Goal: Task Accomplishment & Management: Manage account settings

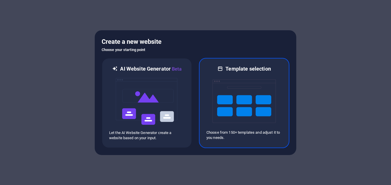
click at [226, 85] on img at bounding box center [243, 101] width 63 height 58
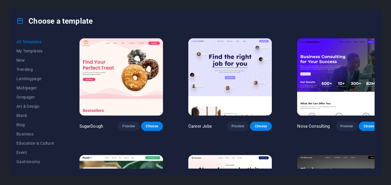
click at [23, 22] on icon at bounding box center [19, 20] width 7 height 7
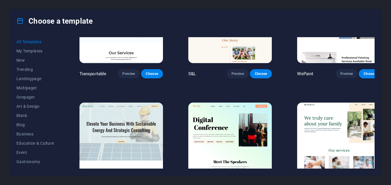
scroll to position [575, 0]
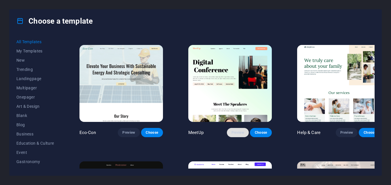
click at [227, 128] on button "Preview" at bounding box center [238, 132] width 22 height 9
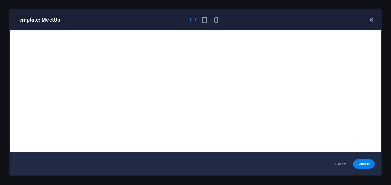
click at [369, 21] on icon "button" at bounding box center [371, 20] width 7 height 7
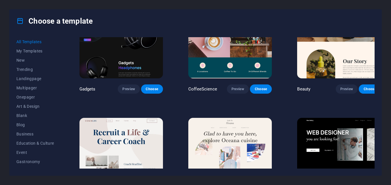
scroll to position [1783, 0]
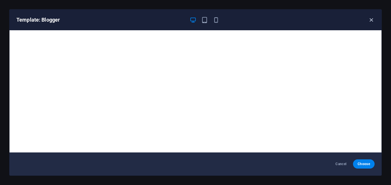
click at [370, 17] on icon "button" at bounding box center [371, 20] width 7 height 7
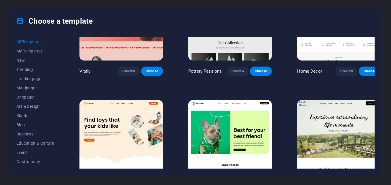
scroll to position [345, 0]
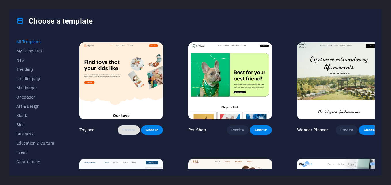
click at [121, 125] on button "Preview" at bounding box center [129, 129] width 22 height 9
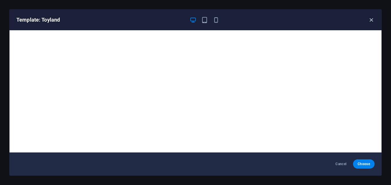
click at [372, 20] on icon "button" at bounding box center [371, 20] width 7 height 7
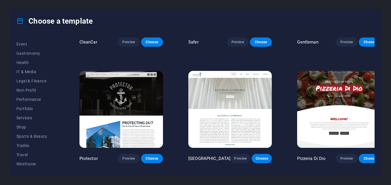
scroll to position [2703, 0]
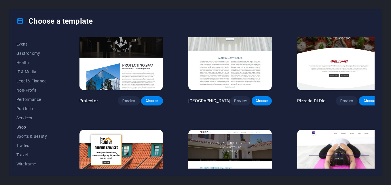
click at [31, 130] on button "Shop" at bounding box center [35, 126] width 38 height 9
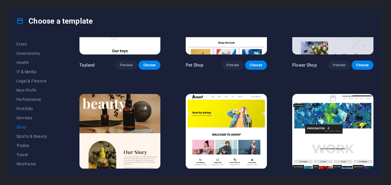
scroll to position [115, 0]
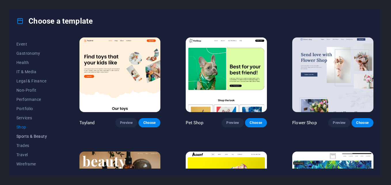
click at [40, 136] on span "Sports & Beauty" at bounding box center [35, 136] width 38 height 5
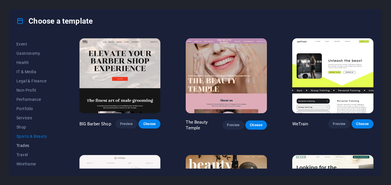
click at [25, 147] on span "Trades" at bounding box center [35, 145] width 38 height 5
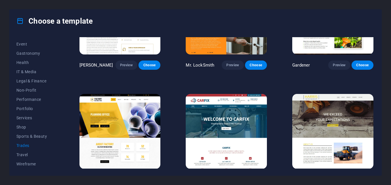
scroll to position [186, 0]
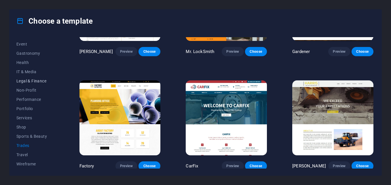
click at [25, 82] on span "Legal & Finance" at bounding box center [35, 81] width 38 height 5
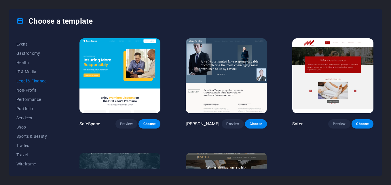
scroll to position [72, 0]
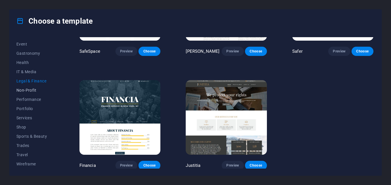
click at [39, 94] on button "Non-Profit" at bounding box center [35, 89] width 38 height 9
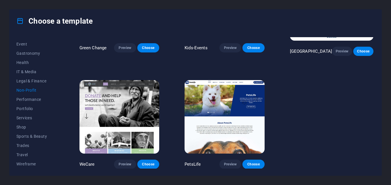
scroll to position [0, 0]
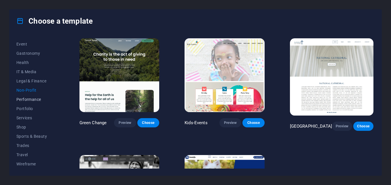
click at [23, 97] on button "Performance" at bounding box center [35, 99] width 38 height 9
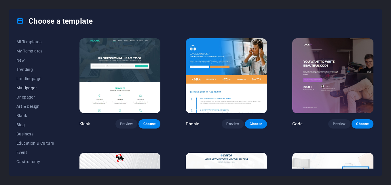
click at [25, 87] on span "Multipager" at bounding box center [35, 87] width 38 height 5
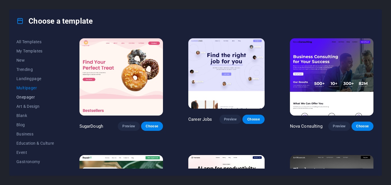
click at [22, 98] on span "Onepager" at bounding box center [35, 97] width 38 height 5
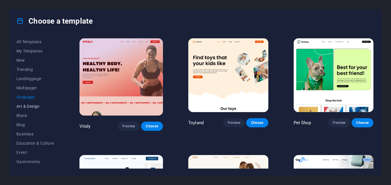
click at [22, 109] on button "Art & Design" at bounding box center [35, 106] width 38 height 9
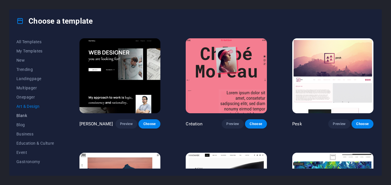
click at [28, 114] on span "Blank" at bounding box center [35, 115] width 38 height 5
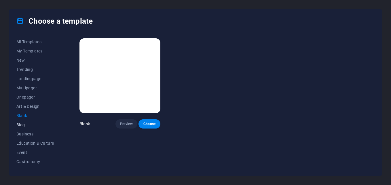
click at [29, 123] on span "Blog" at bounding box center [35, 124] width 38 height 5
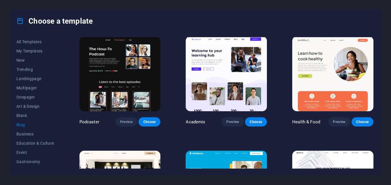
scroll to position [288, 0]
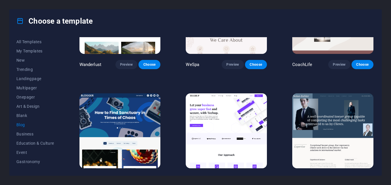
scroll to position [575, 0]
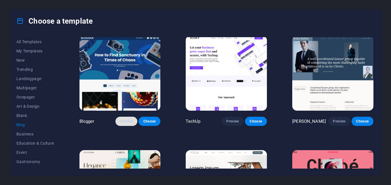
click at [123, 119] on button "Preview" at bounding box center [126, 120] width 22 height 9
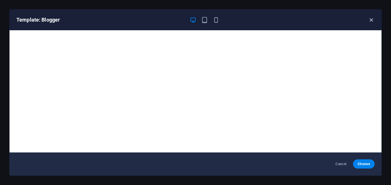
click at [370, 22] on icon "button" at bounding box center [371, 20] width 7 height 7
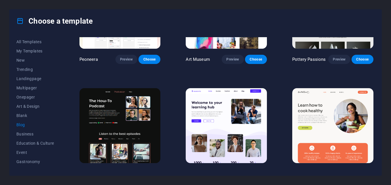
scroll to position [0, 0]
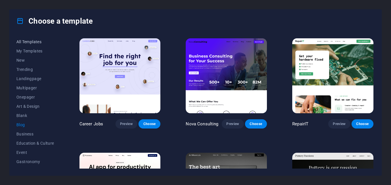
click at [18, 43] on span "All Templates" at bounding box center [35, 41] width 38 height 5
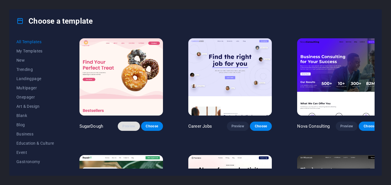
click at [118, 121] on button "Preview" at bounding box center [129, 125] width 22 height 9
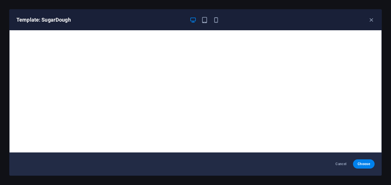
scroll to position [1, 0]
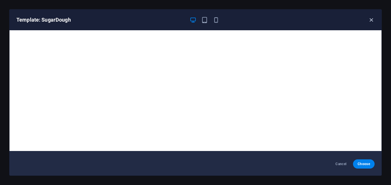
click at [373, 18] on icon "button" at bounding box center [371, 20] width 7 height 7
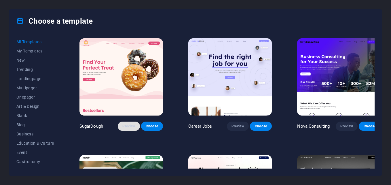
click at [127, 124] on span "Preview" at bounding box center [128, 126] width 13 height 5
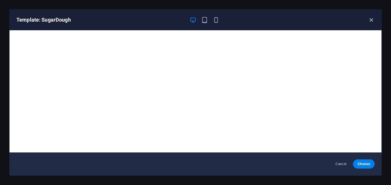
click at [370, 19] on icon "button" at bounding box center [371, 20] width 7 height 7
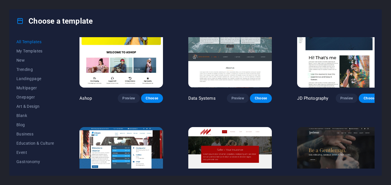
scroll to position [2588, 0]
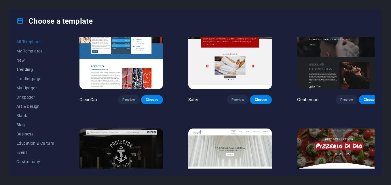
click at [28, 66] on button "Trending" at bounding box center [35, 69] width 38 height 9
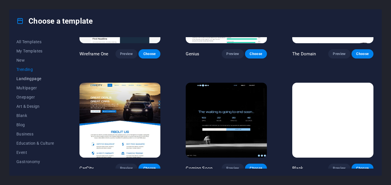
click at [25, 76] on button "Landingpage" at bounding box center [35, 78] width 38 height 9
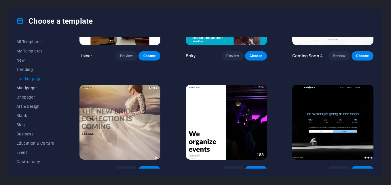
click at [22, 87] on span "Multipager" at bounding box center [35, 87] width 38 height 5
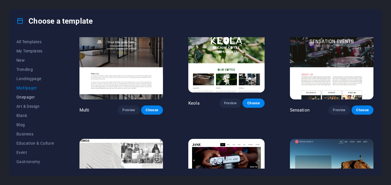
click at [22, 99] on span "Onepager" at bounding box center [35, 97] width 38 height 5
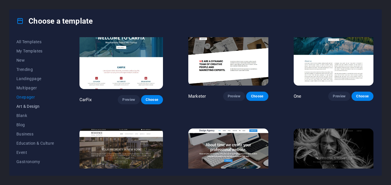
click at [22, 109] on button "Art & Design" at bounding box center [35, 106] width 38 height 9
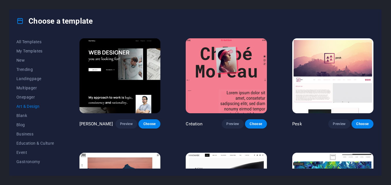
scroll to position [115, 0]
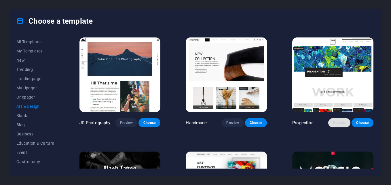
click at [339, 120] on span "Preview" at bounding box center [338, 122] width 13 height 5
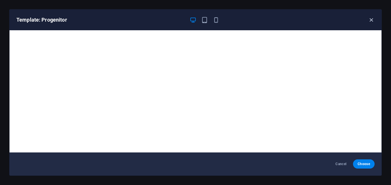
click at [372, 21] on icon "button" at bounding box center [371, 20] width 7 height 7
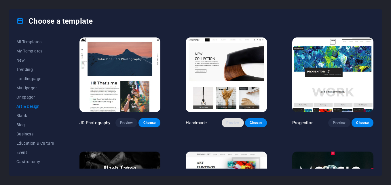
click at [234, 124] on button "Preview" at bounding box center [232, 122] width 22 height 9
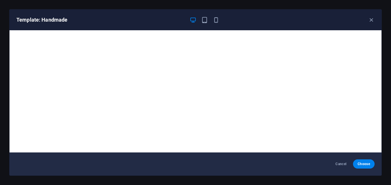
scroll to position [1, 0]
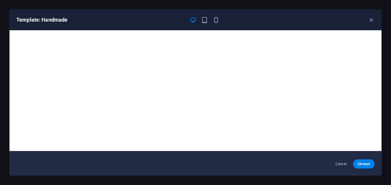
click at [369, 15] on div "Template: Handmade" at bounding box center [195, 19] width 372 height 21
click at [370, 17] on icon "button" at bounding box center [371, 20] width 7 height 7
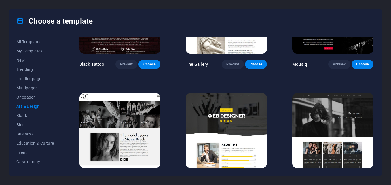
scroll to position [345, 0]
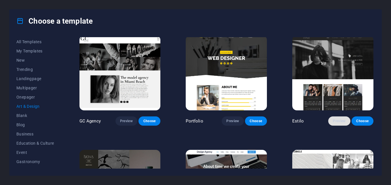
click at [338, 116] on button "Preview" at bounding box center [339, 120] width 22 height 9
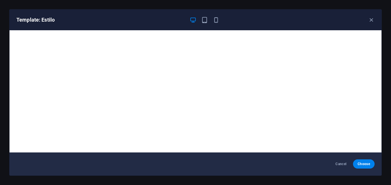
click at [370, 24] on div "Template: Estilo" at bounding box center [195, 19] width 372 height 21
click at [369, 19] on icon "button" at bounding box center [371, 20] width 7 height 7
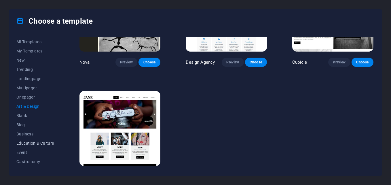
scroll to position [108, 0]
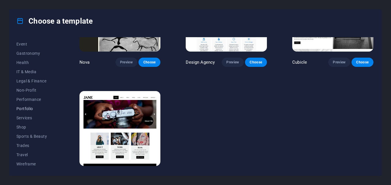
click at [26, 113] on button "Portfolio" at bounding box center [35, 108] width 38 height 9
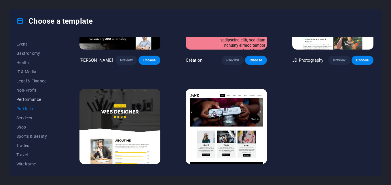
click at [26, 97] on span "Performance" at bounding box center [35, 99] width 38 height 5
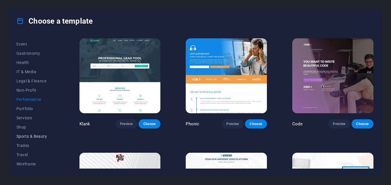
scroll to position [51, 0]
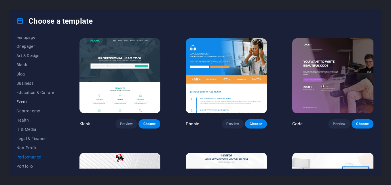
click at [26, 104] on button "Event" at bounding box center [35, 101] width 38 height 9
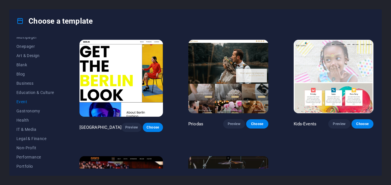
scroll to position [186, 0]
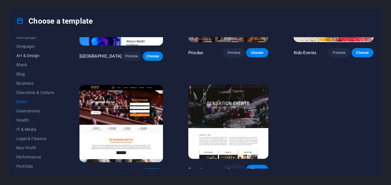
click at [38, 55] on span "Art & Design" at bounding box center [35, 55] width 38 height 5
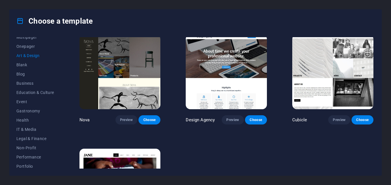
scroll to position [526, 0]
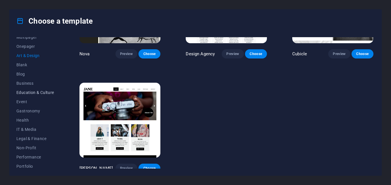
click at [37, 93] on span "Education & Culture" at bounding box center [35, 92] width 38 height 5
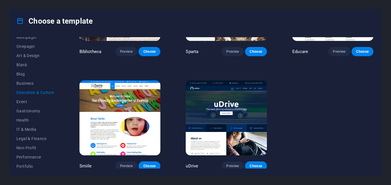
scroll to position [0, 0]
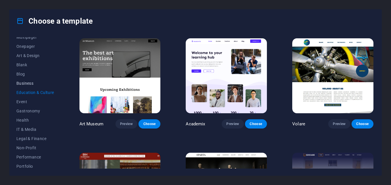
click at [24, 79] on button "Business" at bounding box center [35, 83] width 38 height 9
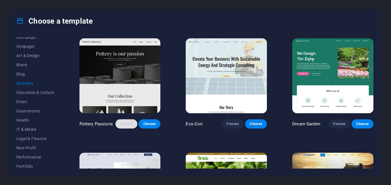
click at [117, 123] on button "Preview" at bounding box center [126, 123] width 22 height 9
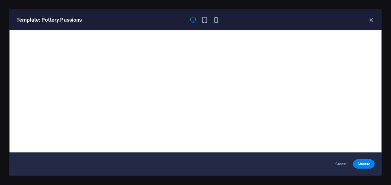
click at [371, 17] on icon "button" at bounding box center [371, 20] width 7 height 7
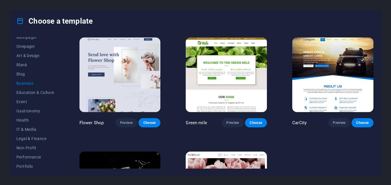
scroll to position [186, 0]
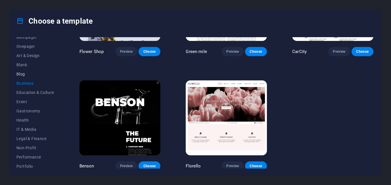
click at [31, 76] on button "Blog" at bounding box center [35, 73] width 38 height 9
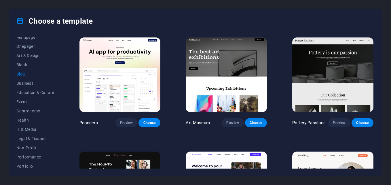
scroll to position [230, 0]
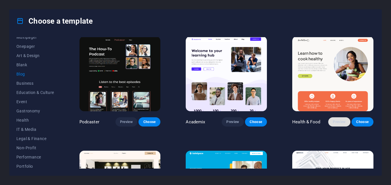
click at [338, 119] on span "Preview" at bounding box center [338, 121] width 13 height 5
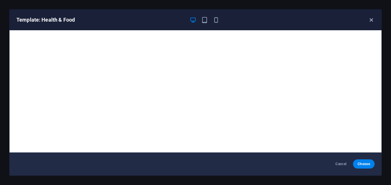
click at [370, 19] on icon "button" at bounding box center [371, 20] width 7 height 7
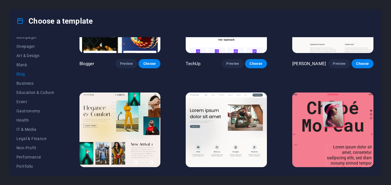
scroll to position [575, 0]
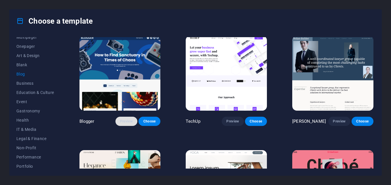
click at [128, 119] on span "Preview" at bounding box center [126, 121] width 13 height 5
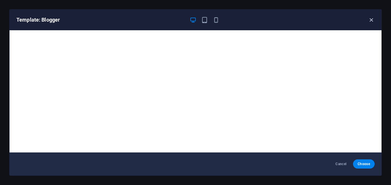
click at [370, 22] on icon "button" at bounding box center [371, 20] width 7 height 7
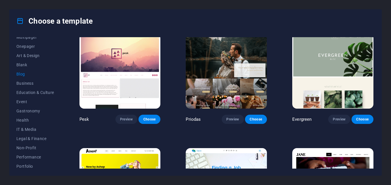
scroll to position [869, 0]
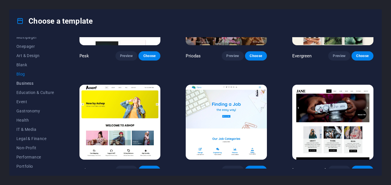
click at [43, 79] on button "Business" at bounding box center [35, 83] width 38 height 9
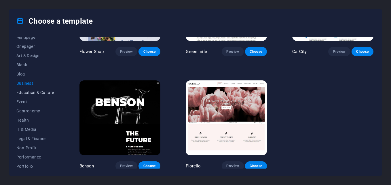
click at [31, 91] on span "Education & Culture" at bounding box center [35, 92] width 38 height 5
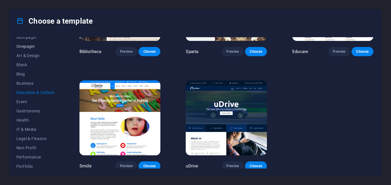
click at [29, 48] on span "Onepager" at bounding box center [35, 46] width 38 height 5
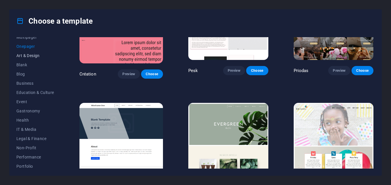
click at [25, 54] on span "Art & Design" at bounding box center [35, 55] width 38 height 5
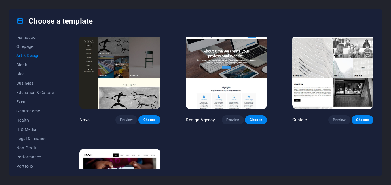
scroll to position [526, 0]
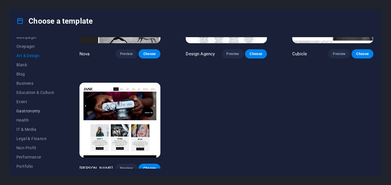
click at [47, 106] on button "Gastronomy" at bounding box center [35, 110] width 38 height 9
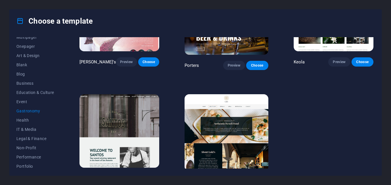
click at [223, 177] on button "Preview" at bounding box center [234, 181] width 22 height 9
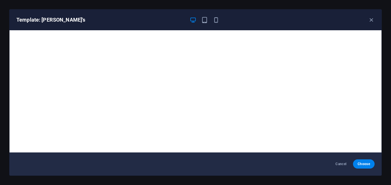
scroll to position [1, 0]
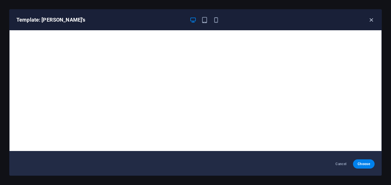
click at [373, 19] on icon "button" at bounding box center [371, 20] width 7 height 7
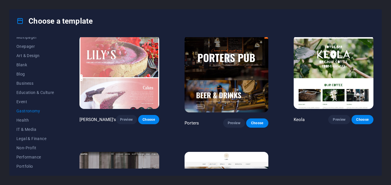
scroll to position [411, 0]
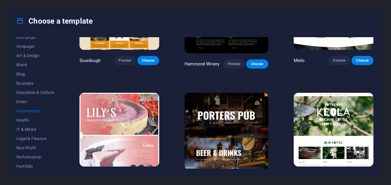
click at [335, 175] on span "Preview" at bounding box center [338, 177] width 13 height 5
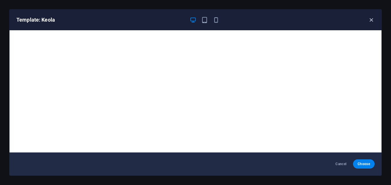
click at [370, 22] on icon "button" at bounding box center [371, 20] width 7 height 7
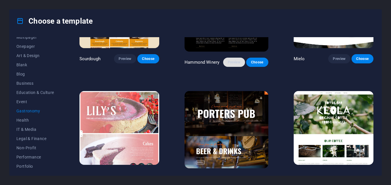
scroll to position [298, 0]
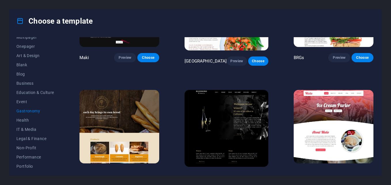
click at [123, 171] on span "Preview" at bounding box center [124, 173] width 13 height 5
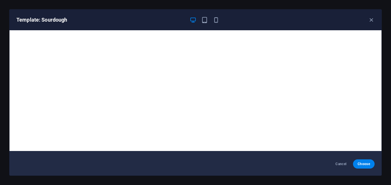
scroll to position [0, 0]
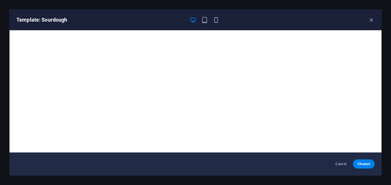
drag, startPoint x: 380, startPoint y: 11, endPoint x: 375, endPoint y: 18, distance: 8.9
click at [380, 12] on div "Template: Sourdough" at bounding box center [195, 19] width 372 height 21
click at [374, 20] on icon "button" at bounding box center [371, 20] width 7 height 7
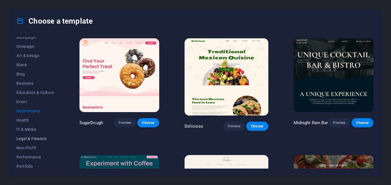
click at [19, 135] on button "Legal & Finance" at bounding box center [35, 138] width 38 height 9
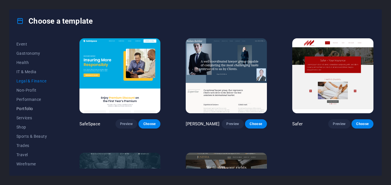
click at [35, 107] on span "Portfolio" at bounding box center [35, 108] width 38 height 5
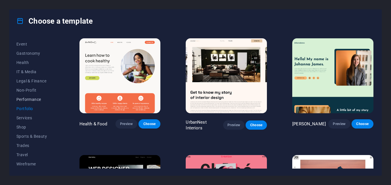
click at [35, 95] on button "Performance" at bounding box center [35, 99] width 38 height 9
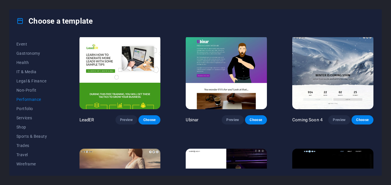
scroll to position [526, 0]
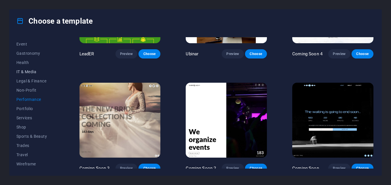
click at [21, 70] on span "IT & Media" at bounding box center [35, 71] width 38 height 5
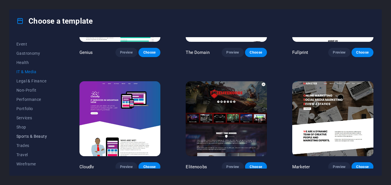
scroll to position [0, 0]
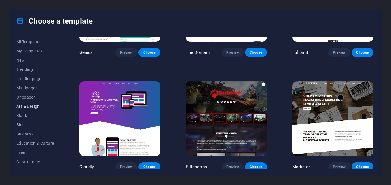
click at [23, 107] on span "Art & Design" at bounding box center [35, 106] width 38 height 5
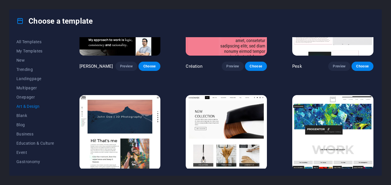
scroll to position [115, 0]
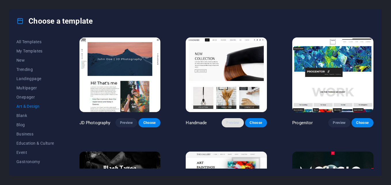
click at [230, 118] on button "Preview" at bounding box center [232, 122] width 22 height 9
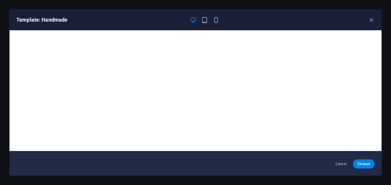
scroll to position [0, 0]
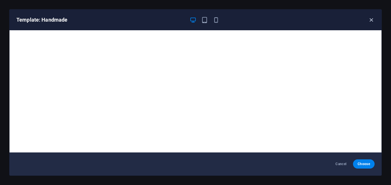
click at [369, 19] on icon "button" at bounding box center [371, 20] width 7 height 7
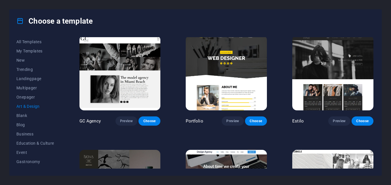
scroll to position [526, 0]
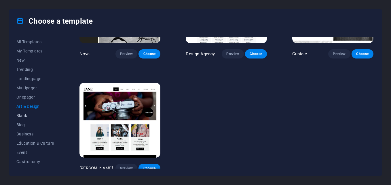
click at [19, 112] on button "Blank" at bounding box center [35, 115] width 38 height 9
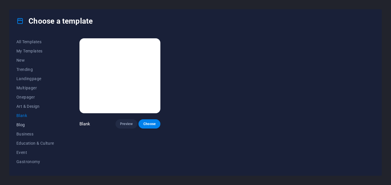
click at [21, 124] on span "Blog" at bounding box center [35, 124] width 38 height 5
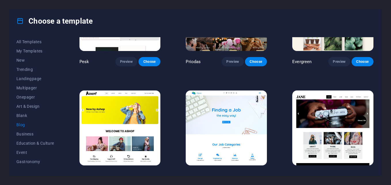
scroll to position [869, 0]
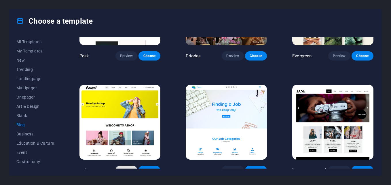
click at [126, 168] on span "Preview" at bounding box center [126, 170] width 13 height 5
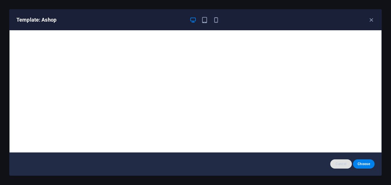
click at [333, 162] on button "Cancel" at bounding box center [341, 163] width 22 height 9
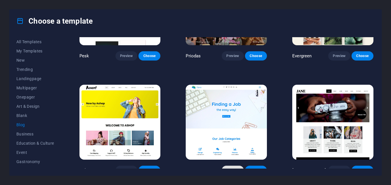
click at [233, 168] on span "Preview" at bounding box center [232, 170] width 13 height 5
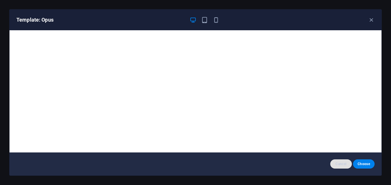
click at [337, 161] on span "Cancel" at bounding box center [340, 163] width 12 height 5
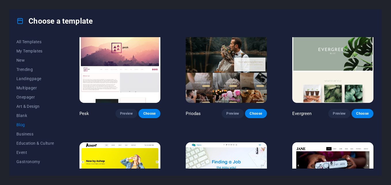
scroll to position [754, 0]
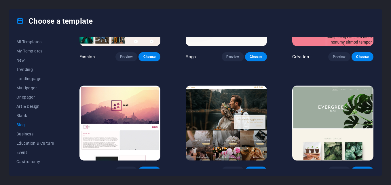
click at [332, 160] on div "Evergreen Preview Choose" at bounding box center [332, 129] width 83 height 91
click at [332, 169] on span "Preview" at bounding box center [338, 171] width 13 height 5
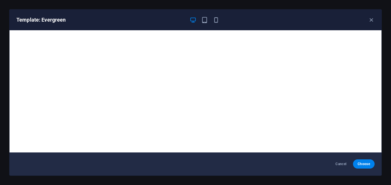
scroll to position [1, 0]
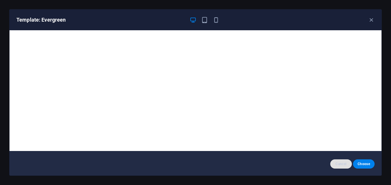
click at [341, 167] on button "Cancel" at bounding box center [341, 163] width 22 height 9
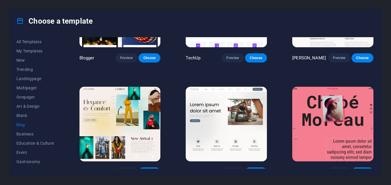
scroll to position [696, 0]
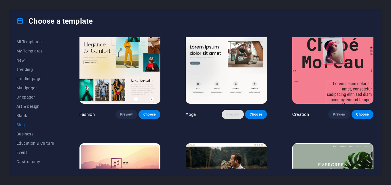
click at [237, 112] on button "Preview" at bounding box center [232, 114] width 22 height 9
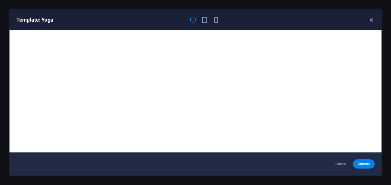
click at [371, 23] on div "Template: Yoga" at bounding box center [195, 19] width 372 height 21
click at [370, 20] on icon "button" at bounding box center [371, 20] width 7 height 7
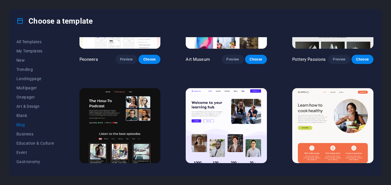
scroll to position [236, 0]
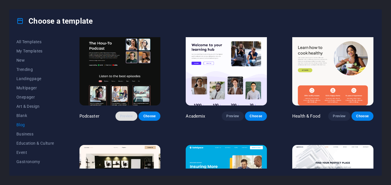
click at [118, 114] on button "Preview" at bounding box center [126, 115] width 22 height 9
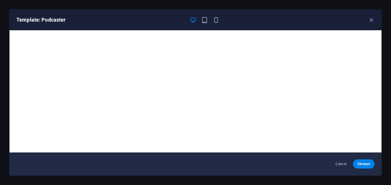
click at [369, 25] on div "Template: Podcaster" at bounding box center [195, 19] width 372 height 21
click at [369, 17] on icon "button" at bounding box center [371, 20] width 7 height 7
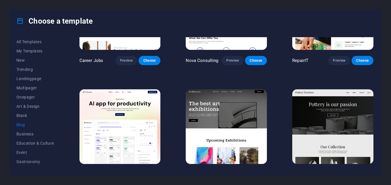
scroll to position [6, 0]
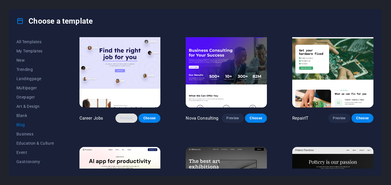
click at [126, 113] on button "Preview" at bounding box center [126, 117] width 22 height 9
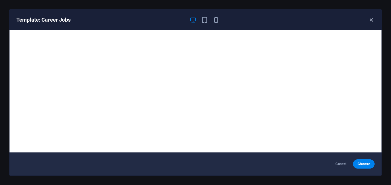
click at [373, 20] on icon "button" at bounding box center [371, 20] width 7 height 7
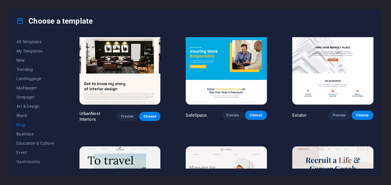
scroll to position [466, 0]
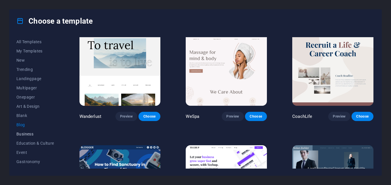
click at [24, 131] on button "Business" at bounding box center [35, 133] width 38 height 9
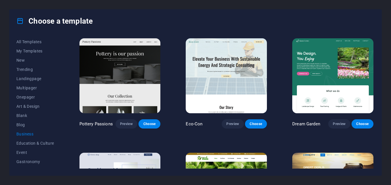
scroll to position [115, 0]
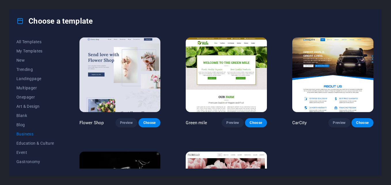
click at [370, 18] on div "Choose a template" at bounding box center [195, 20] width 372 height 23
drag, startPoint x: 307, startPoint y: 18, endPoint x: 301, endPoint y: 18, distance: 5.5
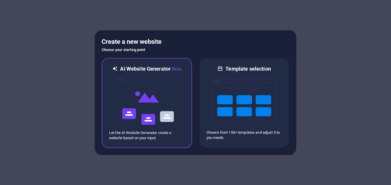
click at [158, 101] on img at bounding box center [146, 101] width 63 height 58
click at [137, 81] on img at bounding box center [146, 101] width 63 height 58
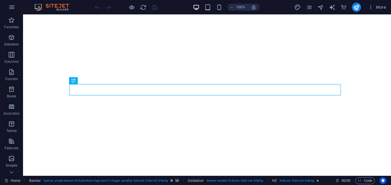
scroll to position [115, 0]
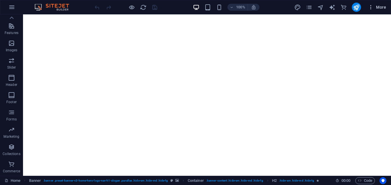
click at [370, 5] on icon "button" at bounding box center [371, 7] width 6 height 6
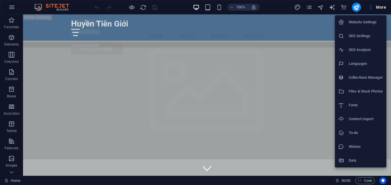
scroll to position [2043, 0]
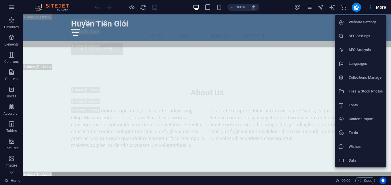
click at [364, 20] on h6 "Website Settings" at bounding box center [365, 22] width 34 height 7
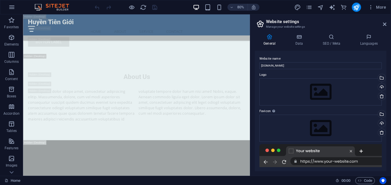
scroll to position [115, 0]
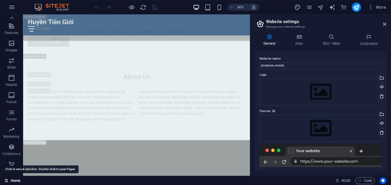
click at [12, 179] on link "Home" at bounding box center [13, 180] width 16 height 7
click at [9, 11] on button "button" at bounding box center [12, 7] width 14 height 14
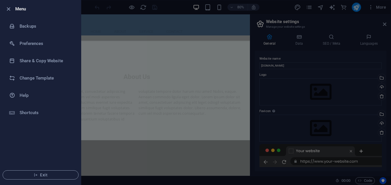
click at [144, 7] on div at bounding box center [195, 92] width 391 height 185
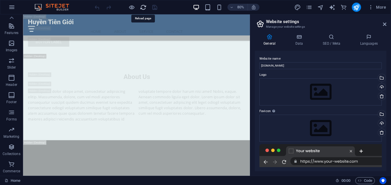
click at [143, 7] on icon "reload" at bounding box center [143, 7] width 7 height 7
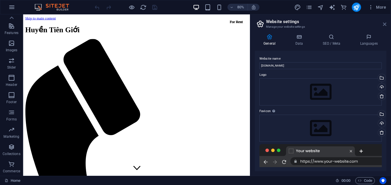
scroll to position [0, 0]
click at [384, 23] on icon at bounding box center [384, 24] width 3 height 5
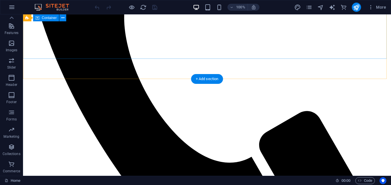
scroll to position [403, 0]
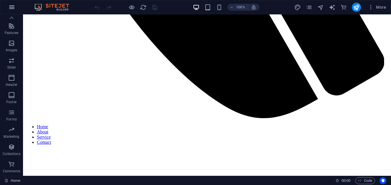
click at [10, 9] on icon "button" at bounding box center [11, 7] width 7 height 7
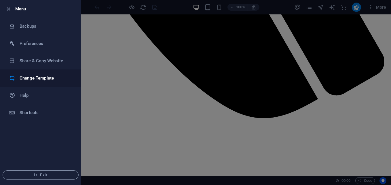
click at [32, 81] on h6 "Change Template" at bounding box center [46, 77] width 53 height 7
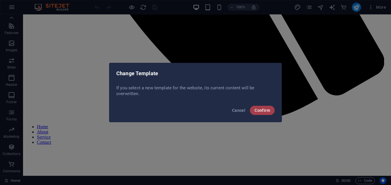
click at [259, 109] on span "Confirm" at bounding box center [262, 110] width 16 height 5
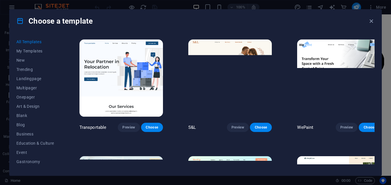
scroll to position [115, 0]
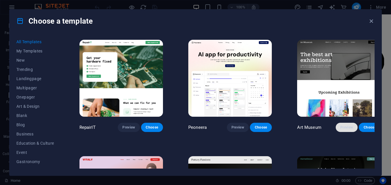
click at [340, 125] on span "Preview" at bounding box center [346, 127] width 13 height 5
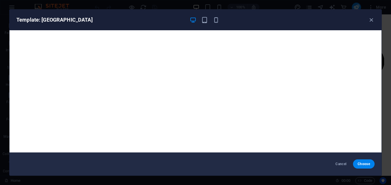
click at [367, 24] on div "Template: Art Museum" at bounding box center [195, 19] width 372 height 21
click at [369, 22] on icon "button" at bounding box center [371, 20] width 7 height 7
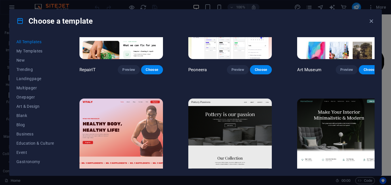
scroll to position [230, 0]
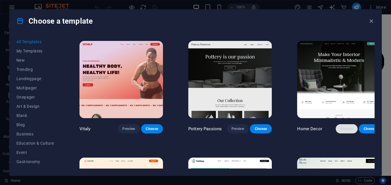
click at [335, 124] on button "Preview" at bounding box center [346, 128] width 22 height 9
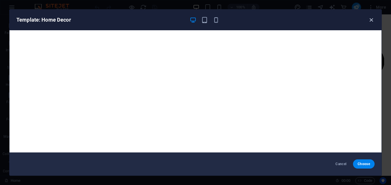
click at [368, 18] on icon "button" at bounding box center [371, 20] width 7 height 7
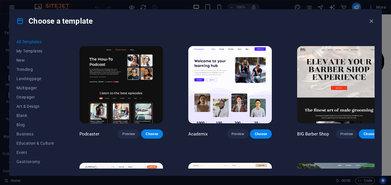
scroll to position [805, 0]
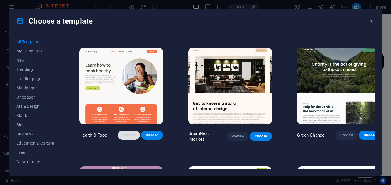
click at [127, 133] on span "Preview" at bounding box center [128, 135] width 13 height 5
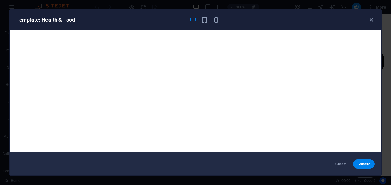
click at [375, 24] on div "Template: Health & Food" at bounding box center [195, 19] width 372 height 21
click at [371, 23] on icon "button" at bounding box center [371, 20] width 7 height 7
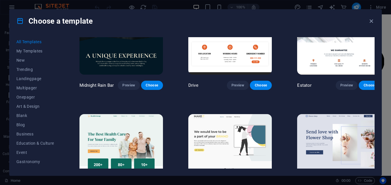
scroll to position [1265, 0]
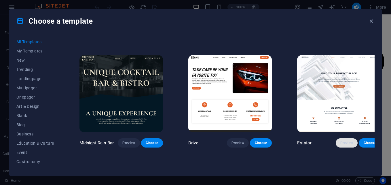
click at [340, 140] on span "Preview" at bounding box center [346, 142] width 13 height 5
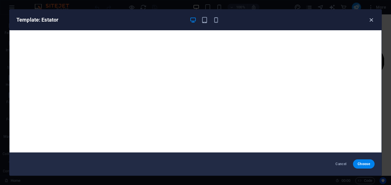
click at [370, 19] on icon "button" at bounding box center [371, 20] width 7 height 7
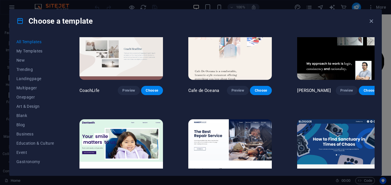
scroll to position [1841, 0]
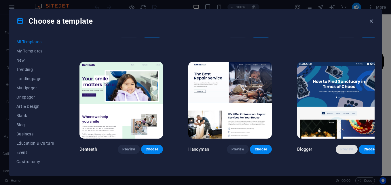
click at [340, 147] on span "Preview" at bounding box center [346, 149] width 13 height 5
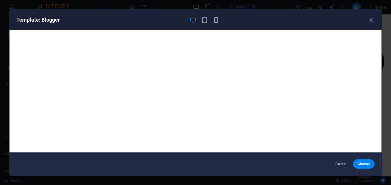
click at [368, 169] on div "Cancel Choose" at bounding box center [195, 163] width 372 height 23
click at [364, 165] on span "Choose" at bounding box center [363, 163] width 12 height 5
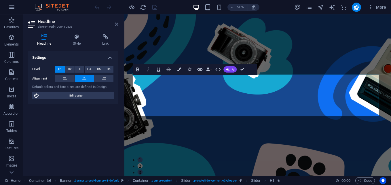
click at [117, 25] on icon at bounding box center [116, 24] width 3 height 5
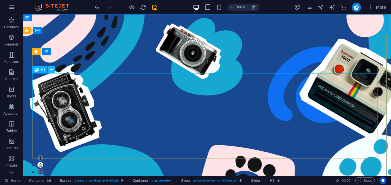
click at [50, 69] on icon at bounding box center [51, 70] width 3 height 6
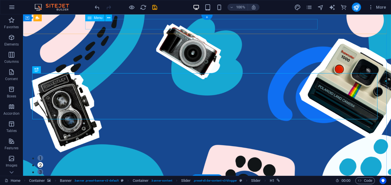
scroll to position [58, 0]
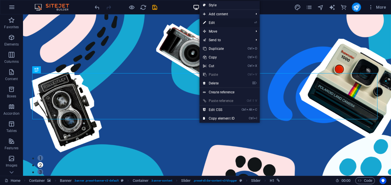
click at [251, 24] on li "⏎ Edit" at bounding box center [229, 22] width 60 height 9
click at [207, 23] on link "⏎ Edit" at bounding box center [218, 22] width 39 height 9
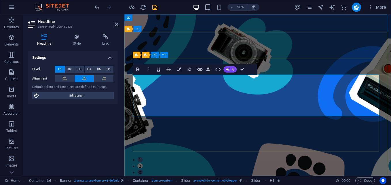
drag, startPoint x: 314, startPoint y: 92, endPoint x: 214, endPoint y: 96, distance: 99.6
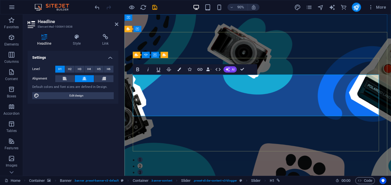
drag, startPoint x: 350, startPoint y: 119, endPoint x: 137, endPoint y: 115, distance: 212.6
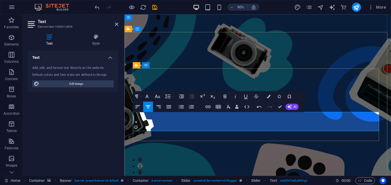
drag, startPoint x: 330, startPoint y: 134, endPoint x: 172, endPoint y: 123, distance: 158.3
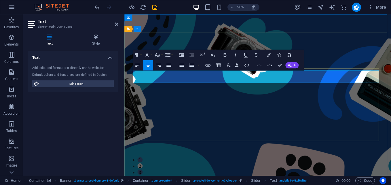
scroll to position [46, 0]
click at [268, 54] on icon "button" at bounding box center [268, 55] width 4 height 4
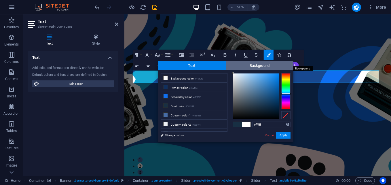
drag, startPoint x: 236, startPoint y: 79, endPoint x: 232, endPoint y: 64, distance: 15.5
click at [232, 64] on div "Text Background less Background color #f8f9fa Primary color #102f5e Secondary c…" at bounding box center [225, 101] width 135 height 81
click at [232, 72] on div "#ffffff Supported formats #0852ed rgb(8, 82, 237) rgba(8, 82, 237, 90%) hsv(221…" at bounding box center [262, 147] width 64 height 155
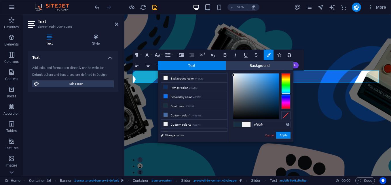
click at [233, 75] on div at bounding box center [233, 75] width 2 height 2
drag, startPoint x: 264, startPoint y: 125, endPoint x: 257, endPoint y: 126, distance: 7.0
click at [257, 126] on input "#f1f3f4" at bounding box center [271, 124] width 38 height 6
type input "#ffffff"
click at [261, 134] on div "#ffffff Supported formats #0852ed rgb(8, 82, 237) rgba(8, 82, 237, 90%) hsv(221…" at bounding box center [262, 147] width 64 height 155
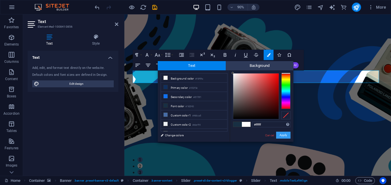
click at [279, 137] on button "Apply" at bounding box center [283, 134] width 14 height 7
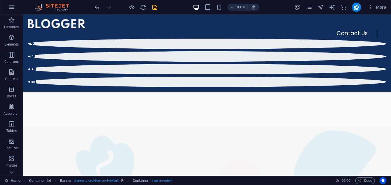
scroll to position [0, 0]
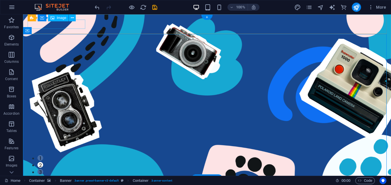
click at [70, 183] on figure at bounding box center [207, 187] width 358 height 9
click at [57, 17] on span "Image" at bounding box center [61, 17] width 9 height 3
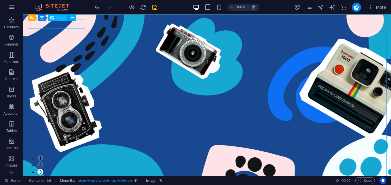
click at [64, 18] on span "Image" at bounding box center [61, 17] width 9 height 3
click at [72, 17] on icon at bounding box center [72, 18] width 3 height 6
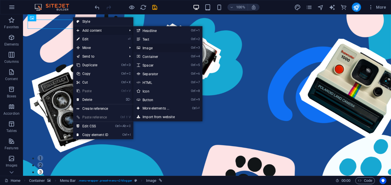
click at [150, 49] on link "Ctrl 3 Image" at bounding box center [156, 47] width 47 height 9
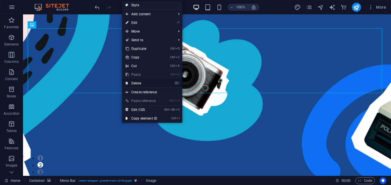
click at [135, 80] on link "⌦ Delete" at bounding box center [141, 83] width 39 height 9
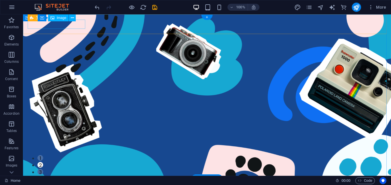
click at [77, 183] on figure at bounding box center [207, 187] width 358 height 9
click at [72, 183] on figure at bounding box center [207, 187] width 358 height 9
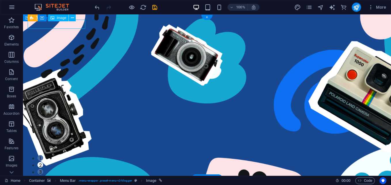
select select "px"
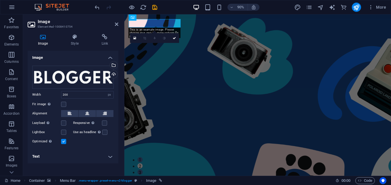
click at [46, 40] on h4 "Image" at bounding box center [44, 40] width 33 height 12
click at [41, 40] on h4 "Image" at bounding box center [44, 40] width 33 height 12
drag, startPoint x: 41, startPoint y: 40, endPoint x: 45, endPoint y: 47, distance: 8.0
click at [41, 41] on h4 "Image" at bounding box center [44, 40] width 33 height 12
click at [75, 72] on div "Drag files here, click to choose files or select files from Files or our free s…" at bounding box center [72, 77] width 81 height 23
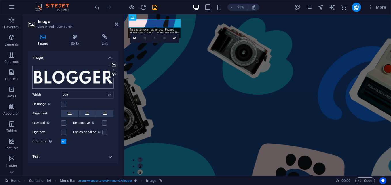
click at [75, 72] on body "[PERSON_NAME] Giới Home Favorites Elements Columns Content Boxes Accordion Tabl…" at bounding box center [195, 92] width 391 height 185
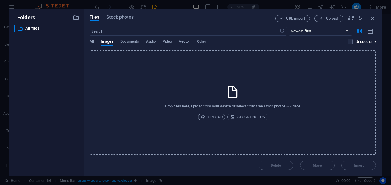
click at [75, 72] on div "​ All files All files" at bounding box center [46, 98] width 65 height 146
click at [219, 117] on span "Upload" at bounding box center [211, 116] width 22 height 7
click at [205, 121] on div "Drop files here, upload from your device or select from free stock photos & vid…" at bounding box center [232, 102] width 286 height 105
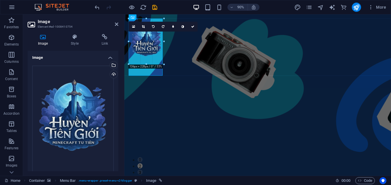
drag, startPoint x: 179, startPoint y: 97, endPoint x: 152, endPoint y: 18, distance: 83.4
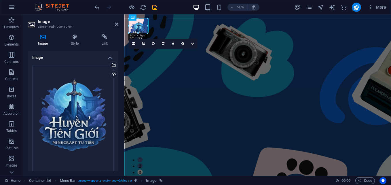
drag, startPoint x: 142, startPoint y: 58, endPoint x: 145, endPoint y: 28, distance: 30.4
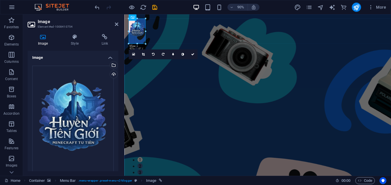
drag, startPoint x: 147, startPoint y: 36, endPoint x: 22, endPoint y: 20, distance: 126.4
type input "65"
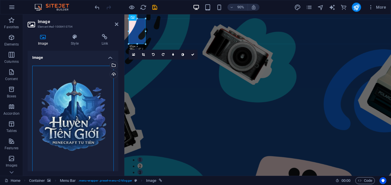
click at [84, 93] on div "Drag files here, click to choose files or select files from Files or our free s…" at bounding box center [72, 126] width 81 height 121
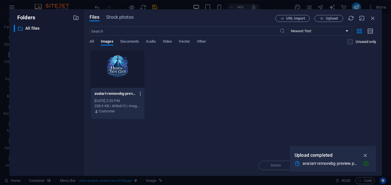
click at [141, 91] on icon "button" at bounding box center [140, 93] width 5 height 5
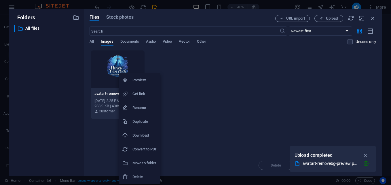
click at [140, 176] on h6 "Delete" at bounding box center [144, 176] width 24 height 7
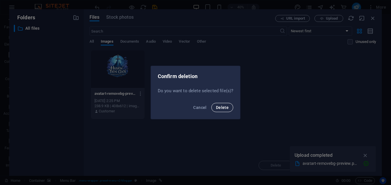
click at [230, 109] on button "Delete" at bounding box center [222, 107] width 22 height 9
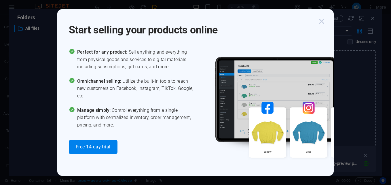
click at [324, 20] on icon "button" at bounding box center [321, 21] width 10 height 10
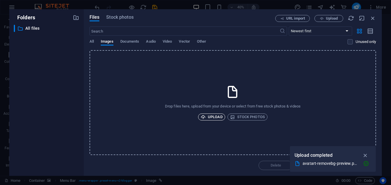
click at [212, 116] on span "Upload" at bounding box center [211, 116] width 22 height 7
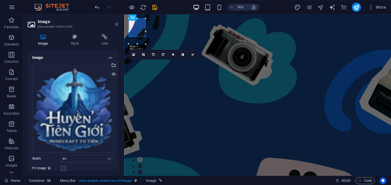
click at [116, 25] on icon at bounding box center [116, 24] width 3 height 5
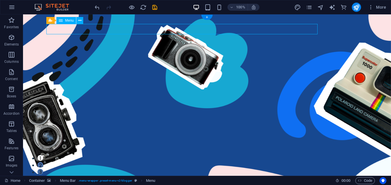
select select "2"
select select
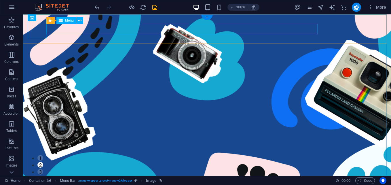
drag, startPoint x: 46, startPoint y: 31, endPoint x: 50, endPoint y: 30, distance: 4.5
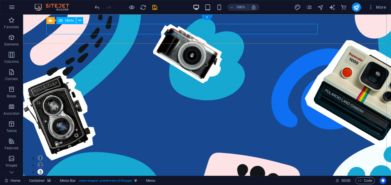
select select "2"
select select
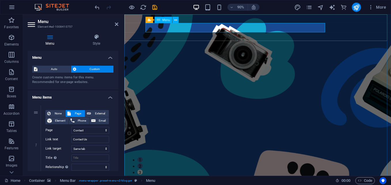
click at [148, 20] on div "Menu Bar" at bounding box center [144, 17] width 23 height 6
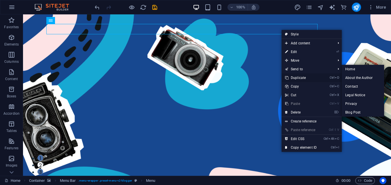
click at [291, 76] on link "Ctrl D Duplicate" at bounding box center [300, 77] width 39 height 9
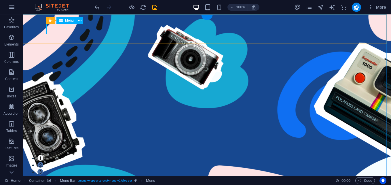
select select "2"
select select
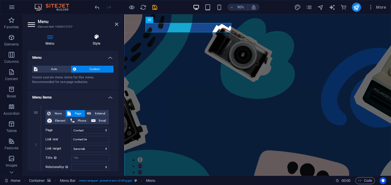
click at [96, 40] on h4 "Style" at bounding box center [96, 40] width 44 height 12
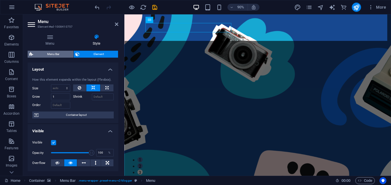
click at [41, 57] on span "Menu Bar" at bounding box center [53, 54] width 37 height 7
select select "%"
select select "rem"
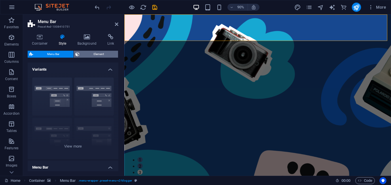
click at [86, 53] on span "Element" at bounding box center [98, 54] width 35 height 7
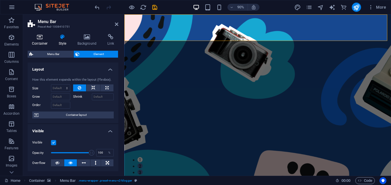
click at [46, 42] on h4 "Container" at bounding box center [41, 40] width 27 height 12
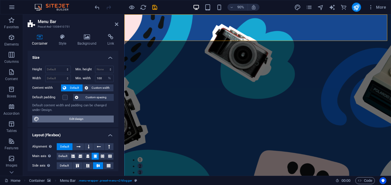
scroll to position [103, 0]
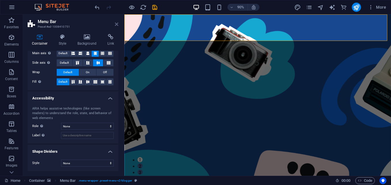
click at [117, 24] on icon at bounding box center [116, 24] width 3 height 5
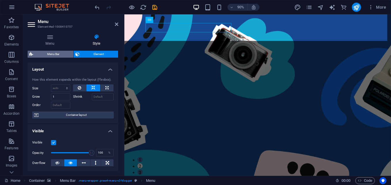
click at [52, 54] on span "Menu Bar" at bounding box center [53, 54] width 37 height 7
select select "rem"
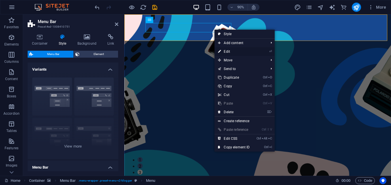
click at [236, 51] on link "⏎ Edit" at bounding box center [233, 51] width 39 height 9
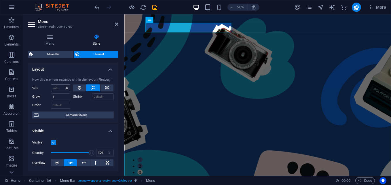
scroll to position [58, 0]
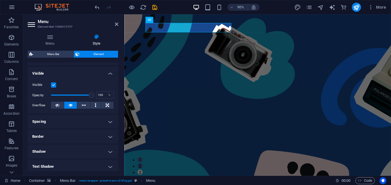
click at [62, 120] on h4 "Spacing" at bounding box center [73, 121] width 91 height 14
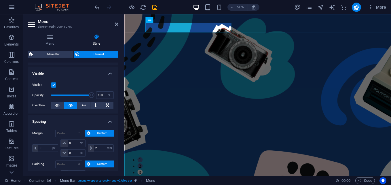
click at [62, 120] on h4 "Spacing" at bounding box center [73, 119] width 91 height 10
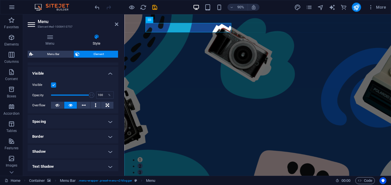
scroll to position [0, 0]
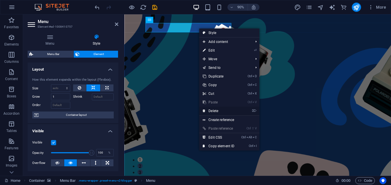
click at [208, 110] on link "⌦ Delete" at bounding box center [218, 110] width 39 height 9
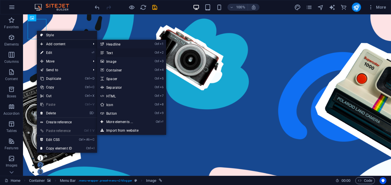
click at [113, 54] on link "Ctrl 2 Text" at bounding box center [120, 52] width 47 height 9
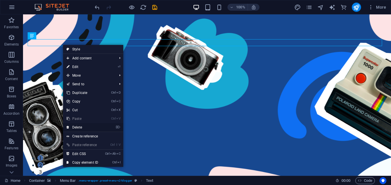
click at [79, 125] on link "⌦ Delete" at bounding box center [82, 127] width 39 height 9
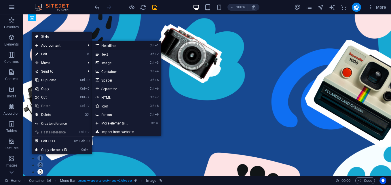
click at [98, 44] on icon at bounding box center [96, 45] width 3 height 9
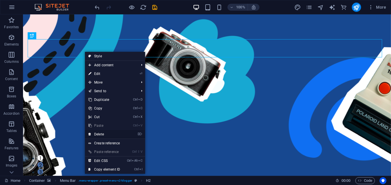
click at [106, 135] on link "⌦ Delete" at bounding box center [104, 134] width 39 height 9
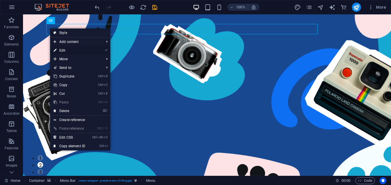
click at [73, 50] on link "⏎ Edit" at bounding box center [69, 50] width 39 height 9
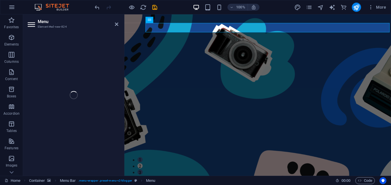
select select "2"
select select
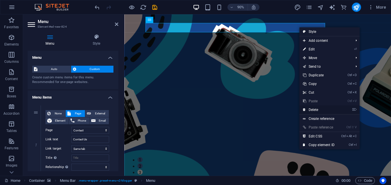
click at [311, 111] on link "⌦ Delete" at bounding box center [318, 109] width 39 height 9
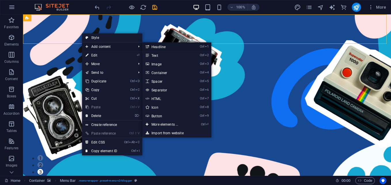
click at [154, 45] on link "Ctrl 1 Headline" at bounding box center [165, 46] width 47 height 9
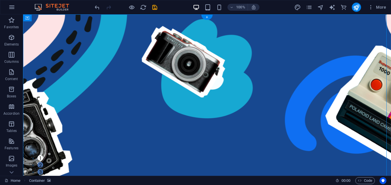
drag, startPoint x: 151, startPoint y: 30, endPoint x: 155, endPoint y: 19, distance: 12.0
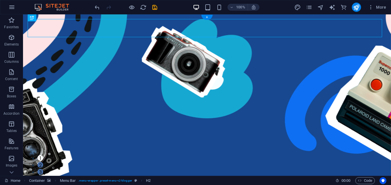
drag, startPoint x: 63, startPoint y: 26, endPoint x: 89, endPoint y: 26, distance: 26.7
drag, startPoint x: 88, startPoint y: 29, endPoint x: 129, endPoint y: 33, distance: 41.9
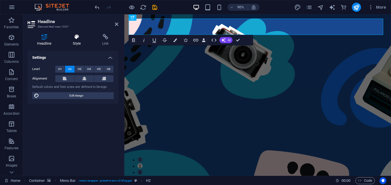
click at [77, 41] on h4 "Style" at bounding box center [77, 40] width 29 height 12
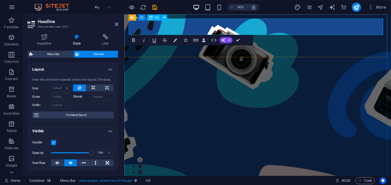
drag, startPoint x: 222, startPoint y: 27, endPoint x: 188, endPoint y: 24, distance: 34.0
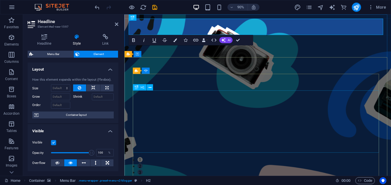
drag, startPoint x: 188, startPoint y: 24, endPoint x: 150, endPoint y: 143, distance: 125.0
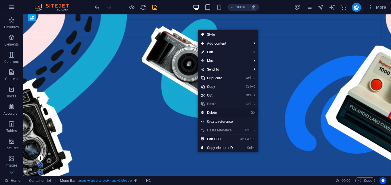
drag, startPoint x: 189, startPoint y: 101, endPoint x: 212, endPoint y: 116, distance: 27.3
click at [212, 116] on link "⌦ Delete" at bounding box center [217, 112] width 39 height 9
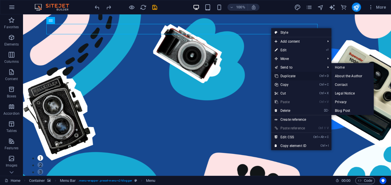
click at [279, 75] on link "Ctrl D Duplicate" at bounding box center [290, 76] width 39 height 9
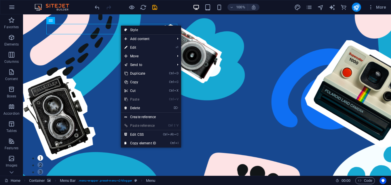
click at [143, 29] on link "Style" at bounding box center [151, 30] width 60 height 9
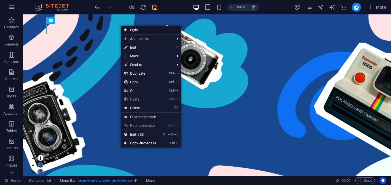
select select "rem"
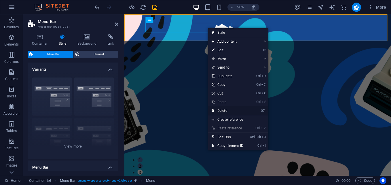
click at [218, 111] on link "⌦ Delete" at bounding box center [227, 110] width 39 height 9
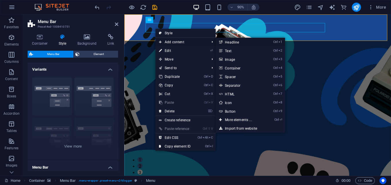
click at [223, 43] on link "Ctrl 1 Headline" at bounding box center [238, 42] width 47 height 9
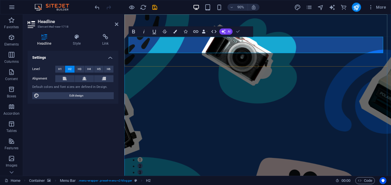
drag, startPoint x: 107, startPoint y: 37, endPoint x: 240, endPoint y: 31, distance: 133.0
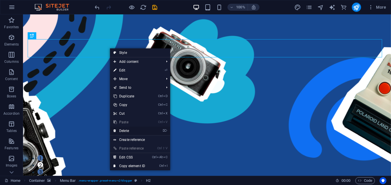
click at [129, 132] on link "⌦ Delete" at bounding box center [129, 130] width 39 height 9
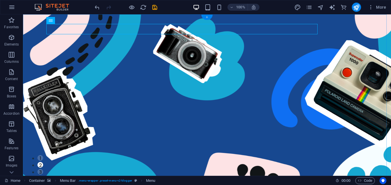
click at [204, 16] on div "+" at bounding box center [206, 17] width 11 height 5
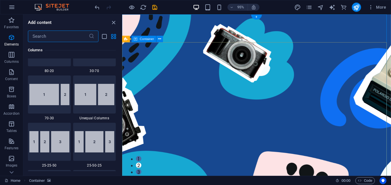
scroll to position [1006, 0]
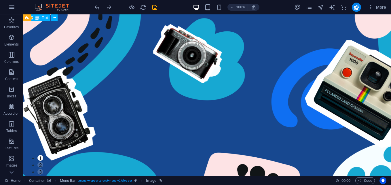
click at [43, 18] on span "Text" at bounding box center [45, 17] width 6 height 3
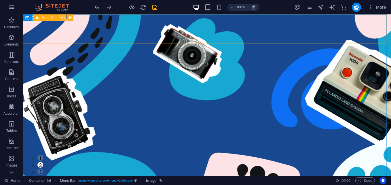
click at [64, 19] on icon at bounding box center [62, 18] width 3 height 6
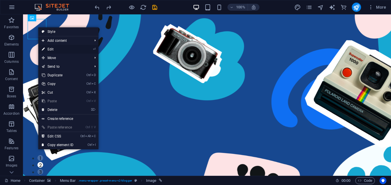
click at [81, 48] on li "⏎ Edit" at bounding box center [68, 49] width 60 height 9
click at [50, 47] on link "⏎ Edit" at bounding box center [57, 49] width 39 height 9
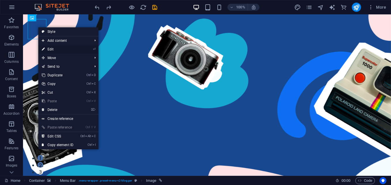
select select "px"
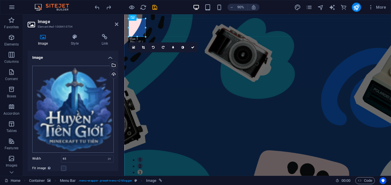
scroll to position [55, 0]
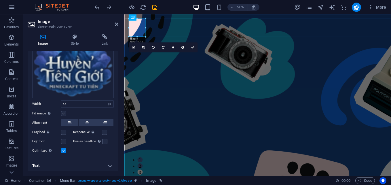
click at [62, 111] on label at bounding box center [63, 113] width 5 height 5
click at [0, 0] on input "Fit image Automatically fit image to a fixed width and height" at bounding box center [0, 0] width 0 height 0
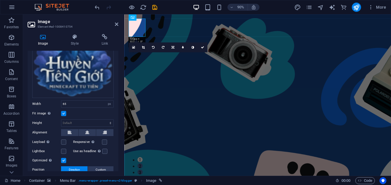
click at [63, 113] on label at bounding box center [63, 113] width 5 height 5
click at [0, 0] on input "Fit image Automatically fit image to a fixed width and height" at bounding box center [0, 0] width 0 height 0
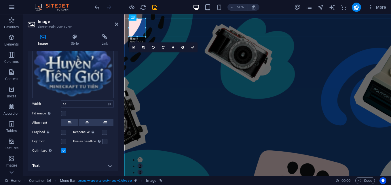
click at [65, 163] on h4 "Text" at bounding box center [73, 165] width 91 height 14
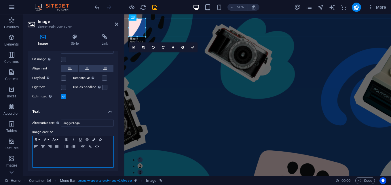
click at [55, 157] on div at bounding box center [72, 158] width 81 height 17
drag, startPoint x: 82, startPoint y: 123, endPoint x: 54, endPoint y: 126, distance: 28.3
click at [54, 126] on div "Alternative text The alternative text is used by devices that cannot display im…" at bounding box center [73, 144] width 91 height 58
type input "Huyền Tiên Giới"
click at [79, 111] on h4 "Text" at bounding box center [73, 109] width 91 height 10
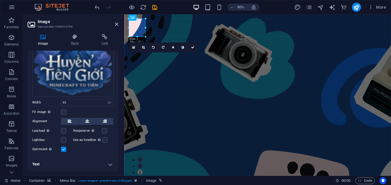
scroll to position [55, 0]
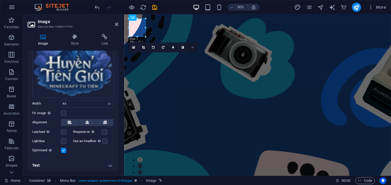
click at [191, 45] on link at bounding box center [193, 47] width 10 height 10
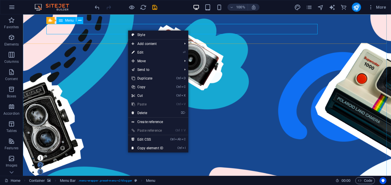
click at [62, 20] on icon at bounding box center [61, 20] width 4 height 7
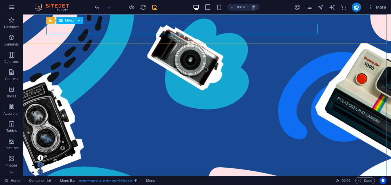
click at [62, 20] on icon at bounding box center [61, 20] width 4 height 7
drag, startPoint x: 60, startPoint y: 28, endPoint x: 67, endPoint y: 30, distance: 7.1
drag, startPoint x: 68, startPoint y: 30, endPoint x: 77, endPoint y: 33, distance: 9.9
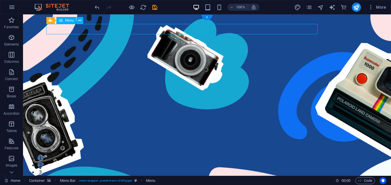
drag, startPoint x: 59, startPoint y: 32, endPoint x: 73, endPoint y: 28, distance: 14.7
click at [79, 22] on icon at bounding box center [79, 21] width 3 height 6
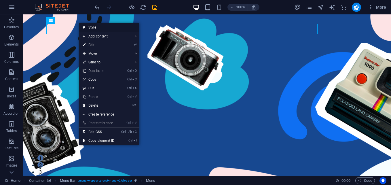
click at [91, 29] on link "Style" at bounding box center [109, 27] width 60 height 9
select select "rem"
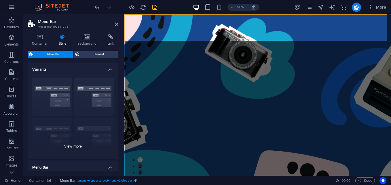
click at [58, 98] on div "Border Centered Default Fixed Loki Trigger Wide XXL" at bounding box center [73, 116] width 91 height 86
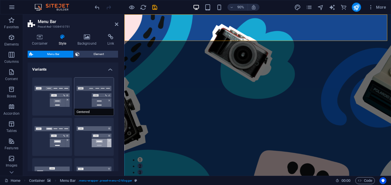
click at [89, 95] on button "Centered" at bounding box center [94, 96] width 40 height 38
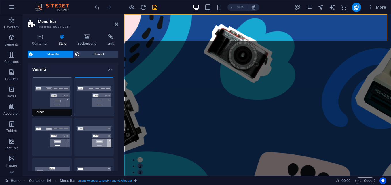
click at [63, 95] on button "Border" at bounding box center [52, 96] width 40 height 38
click at [64, 128] on button "Default" at bounding box center [52, 137] width 40 height 38
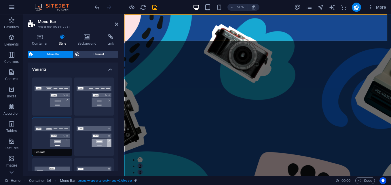
scroll to position [115, 0]
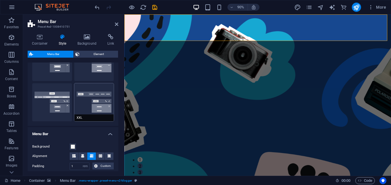
click at [84, 93] on button "XXL" at bounding box center [94, 102] width 40 height 38
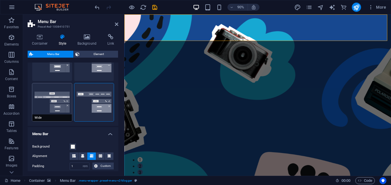
click at [61, 99] on button "Wide" at bounding box center [52, 102] width 40 height 38
type input "0"
type input "2"
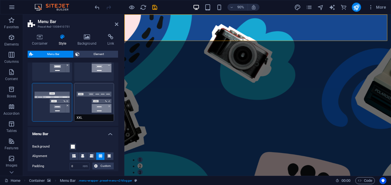
scroll to position [0, 0]
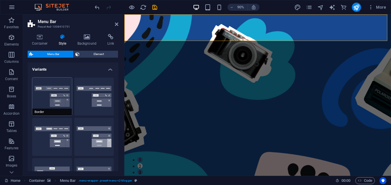
click at [68, 99] on button "Border" at bounding box center [52, 96] width 40 height 38
type input "1"
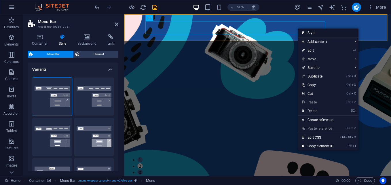
click at [300, 30] on link "Style" at bounding box center [328, 32] width 60 height 9
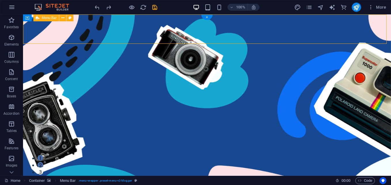
select select "rem"
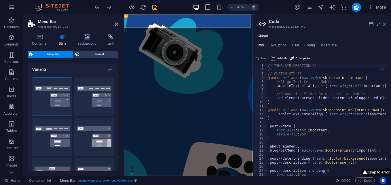
click at [383, 23] on icon at bounding box center [384, 24] width 3 height 5
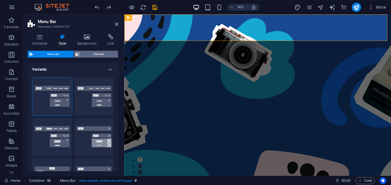
click at [104, 56] on span "Element" at bounding box center [98, 54] width 35 height 7
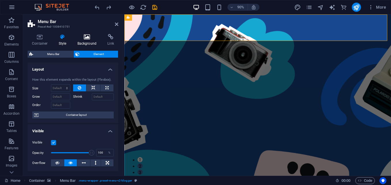
click at [87, 39] on icon at bounding box center [87, 37] width 28 height 6
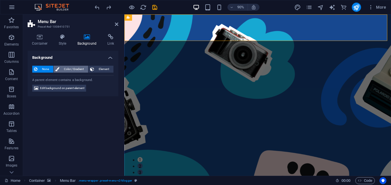
click at [58, 70] on icon at bounding box center [57, 69] width 4 height 7
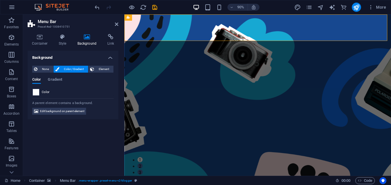
click at [33, 92] on span at bounding box center [36, 92] width 6 height 6
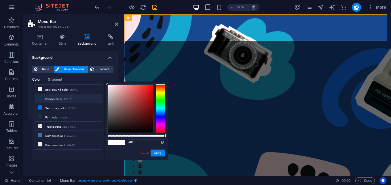
click at [56, 98] on li "Primary color #102f5e" at bounding box center [68, 98] width 66 height 9
type input "#102f5e"
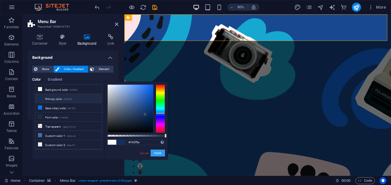
click at [153, 153] on button "Apply" at bounding box center [157, 152] width 14 height 7
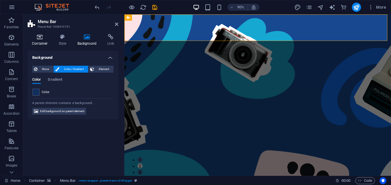
click at [43, 36] on icon at bounding box center [40, 37] width 24 height 6
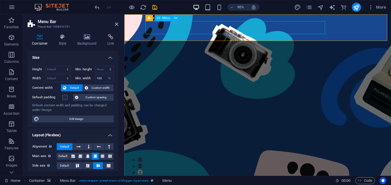
select select "2"
select select
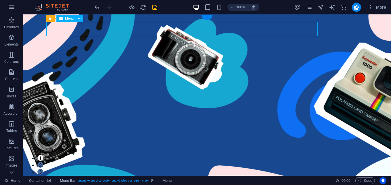
select select "2"
select select
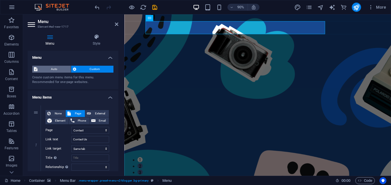
click at [64, 72] on span "Auto" at bounding box center [54, 69] width 30 height 7
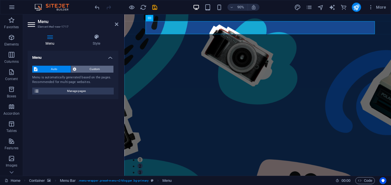
click at [92, 72] on span "Custom" at bounding box center [95, 69] width 34 height 7
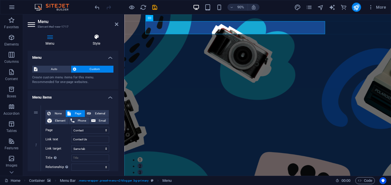
click at [99, 40] on h4 "Style" at bounding box center [96, 40] width 44 height 12
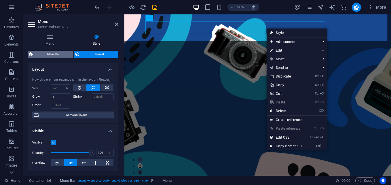
click at [60, 57] on span "Menu Bar" at bounding box center [53, 54] width 37 height 7
select select "rem"
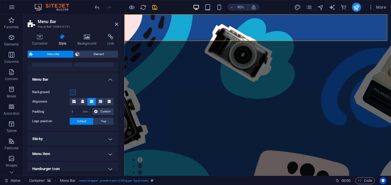
scroll to position [227, 0]
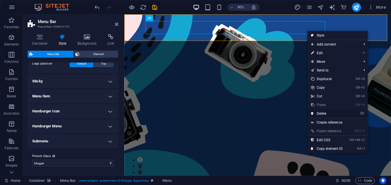
click at [322, 111] on link "⌦ Delete" at bounding box center [326, 113] width 39 height 9
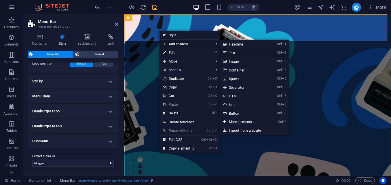
click at [226, 51] on icon at bounding box center [224, 52] width 3 height 9
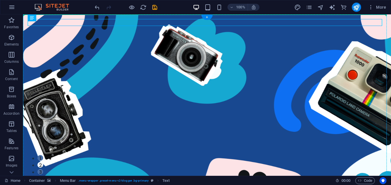
drag, startPoint x: 71, startPoint y: 23, endPoint x: 118, endPoint y: 40, distance: 49.4
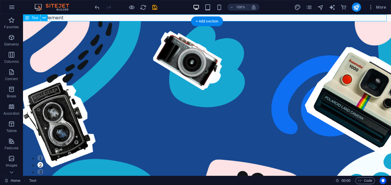
click at [66, 16] on div "New text element" at bounding box center [207, 17] width 368 height 7
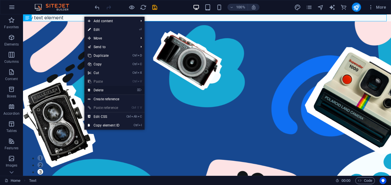
click at [95, 93] on link "⌦ Delete" at bounding box center [103, 90] width 39 height 9
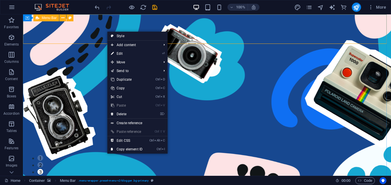
click at [57, 18] on div "Menu Bar" at bounding box center [46, 17] width 26 height 7
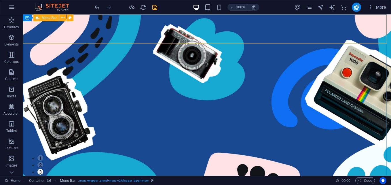
click at [50, 20] on div "Menu Bar" at bounding box center [46, 17] width 26 height 7
click at [65, 16] on button at bounding box center [62, 17] width 7 height 7
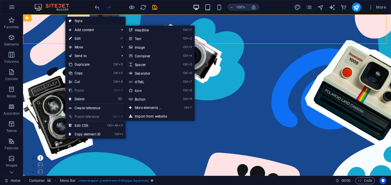
click at [80, 23] on link "Style" at bounding box center [95, 21] width 60 height 9
select select "rem"
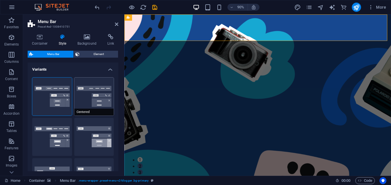
click at [85, 94] on button "Centered" at bounding box center [94, 96] width 40 height 38
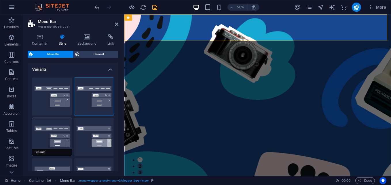
click at [47, 147] on button "Default" at bounding box center [52, 137] width 40 height 38
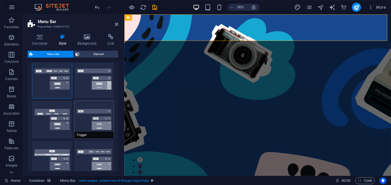
click at [96, 119] on button "Trigger" at bounding box center [94, 119] width 40 height 38
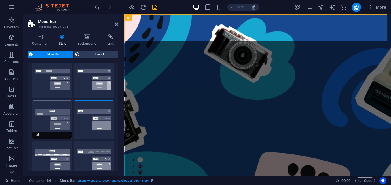
click at [64, 123] on button "Loki" at bounding box center [52, 119] width 40 height 38
type input "0"
select select "DISABLED_OPTION_VALUE"
type input "2"
type input "1"
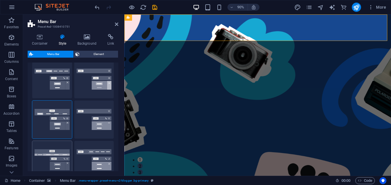
click at [51, 145] on button "Wide" at bounding box center [52, 160] width 40 height 38
type input "0"
type input "2"
select select "rem"
type input "2"
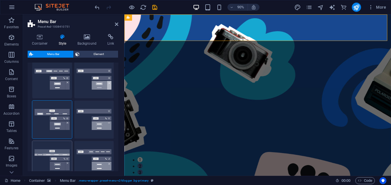
type input "2"
type input "0"
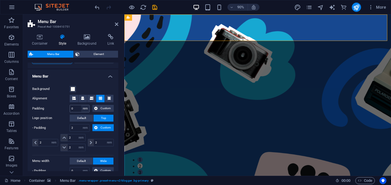
scroll to position [115, 0]
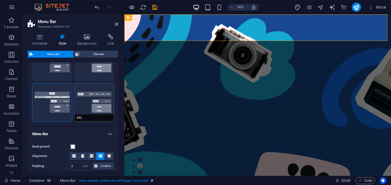
click at [86, 102] on button "XXL" at bounding box center [94, 102] width 40 height 38
type input "1"
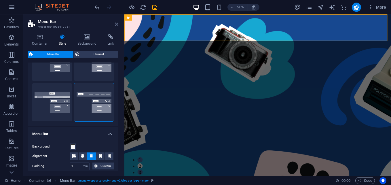
click at [116, 26] on link at bounding box center [116, 24] width 3 height 5
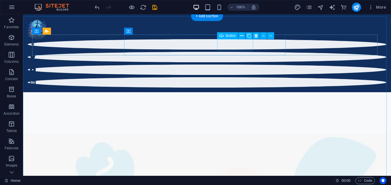
scroll to position [0, 0]
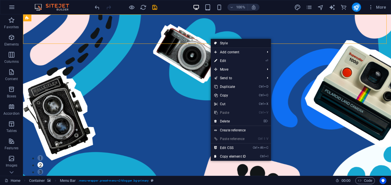
click at [245, 43] on link "Style" at bounding box center [241, 43] width 60 height 9
select select "rem"
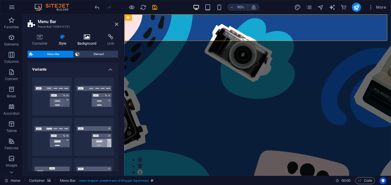
click at [84, 38] on icon at bounding box center [87, 37] width 28 height 6
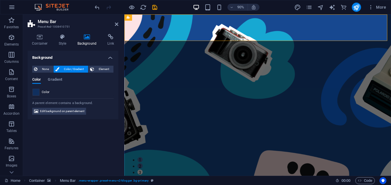
click at [38, 94] on span at bounding box center [36, 92] width 6 height 6
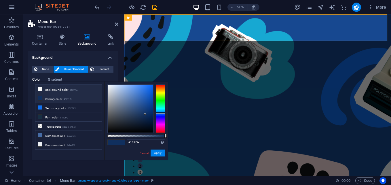
click at [53, 92] on li "Background color #f8f9fa" at bounding box center [68, 89] width 66 height 9
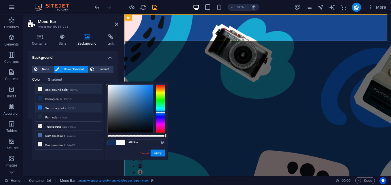
click at [54, 105] on li "Secondary color #0f70f1" at bounding box center [68, 107] width 66 height 9
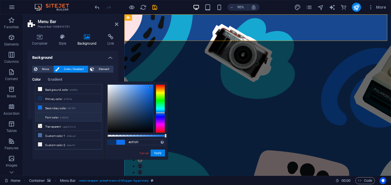
click at [53, 112] on li "Font color #182f43" at bounding box center [68, 116] width 66 height 9
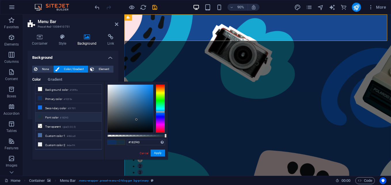
click at [50, 119] on li "Font color #182f43" at bounding box center [68, 116] width 66 height 9
click at [57, 102] on li "Primary color #102f5e" at bounding box center [68, 98] width 66 height 9
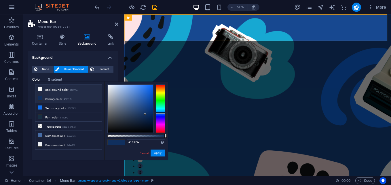
click at [62, 92] on li "Background color #f8f9fa" at bounding box center [68, 89] width 66 height 9
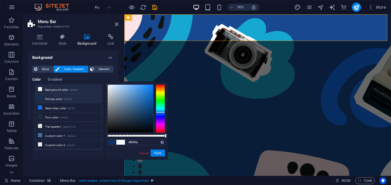
click at [58, 97] on li "Primary color #102f5e" at bounding box center [68, 98] width 66 height 9
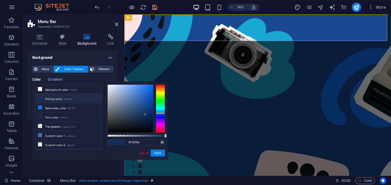
click at [58, 94] on li "Primary color #102f5e" at bounding box center [68, 98] width 66 height 9
click at [59, 93] on li "Background color #f8f9fa" at bounding box center [68, 89] width 66 height 9
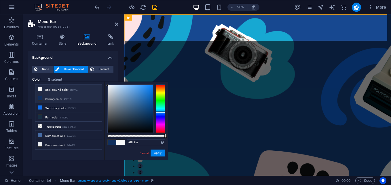
click at [57, 96] on li "Primary color #102f5e" at bounding box center [68, 98] width 66 height 9
type input "#102f5e"
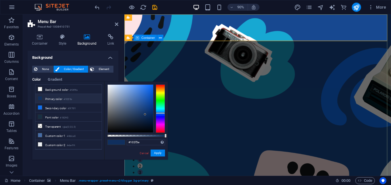
click at [144, 36] on span "Container" at bounding box center [148, 37] width 14 height 3
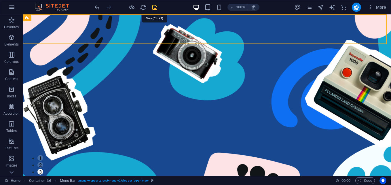
click at [153, 7] on icon "save" at bounding box center [154, 7] width 7 height 7
checkbox input "false"
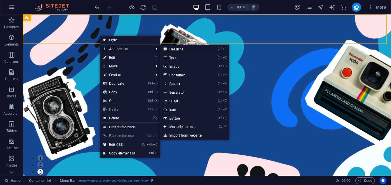
click at [181, 51] on link "Ctrl 1 Headline" at bounding box center [183, 49] width 47 height 9
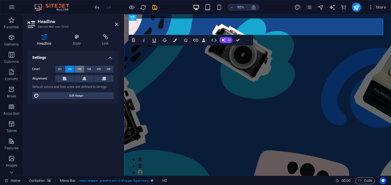
click at [82, 71] on button "H3" at bounding box center [79, 69] width 9 height 7
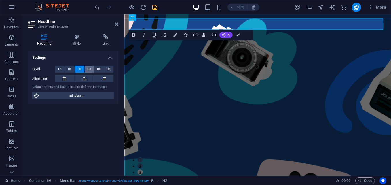
click at [87, 70] on span "H4" at bounding box center [89, 69] width 4 height 7
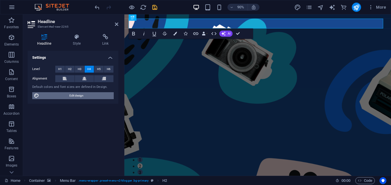
click at [78, 96] on span "Edit design" at bounding box center [76, 95] width 71 height 7
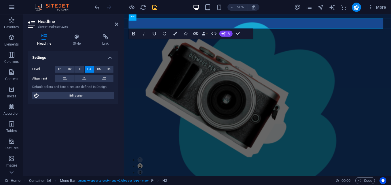
select select "px"
select select "400"
select select "px"
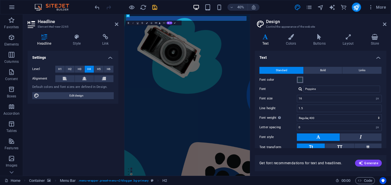
click at [300, 82] on span at bounding box center [299, 79] width 5 height 5
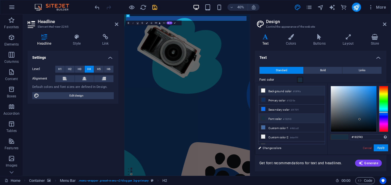
click at [279, 93] on li "Background color #f8f9fa" at bounding box center [291, 90] width 66 height 9
type input "#f8f9fa"
click at [369, 161] on span "Generate" at bounding box center [368, 162] width 20 height 5
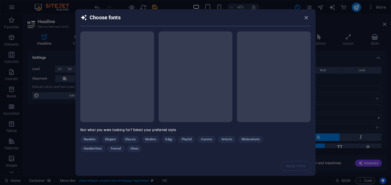
click at [364, 34] on div "Choose fonts Not what you were looking for? Select your preferred style Random …" at bounding box center [195, 92] width 391 height 185
click at [303, 17] on icon "button" at bounding box center [306, 17] width 7 height 7
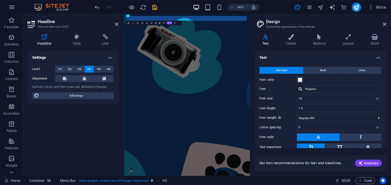
click at [383, 29] on div "Variants Text Colors Buttons Layout Store Text Standard Bold Links Font color F…" at bounding box center [320, 102] width 141 height 146
click at [383, 25] on icon at bounding box center [384, 24] width 3 height 5
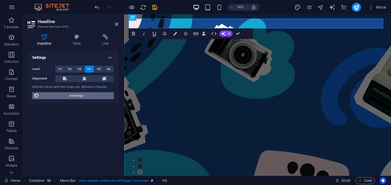
click at [64, 96] on span "Edit design" at bounding box center [76, 95] width 71 height 7
select select "px"
select select "400"
select select "px"
select select "700"
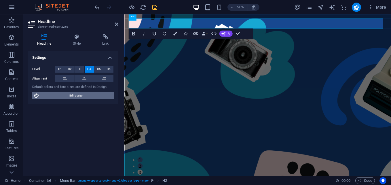
select select "px"
select select "rem"
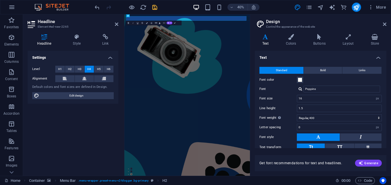
scroll to position [34, 0]
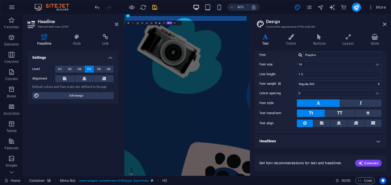
click at [272, 141] on h4 "Headlines" at bounding box center [320, 141] width 131 height 14
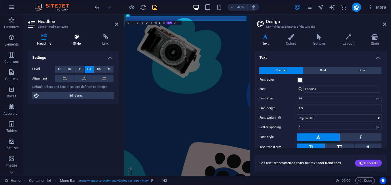
click at [73, 44] on h4 "Style" at bounding box center [77, 40] width 29 height 12
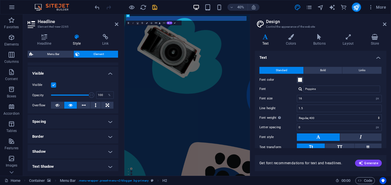
scroll to position [135, 0]
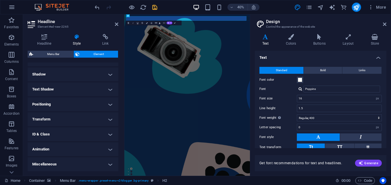
click at [66, 150] on h4 "Animation" at bounding box center [73, 149] width 91 height 14
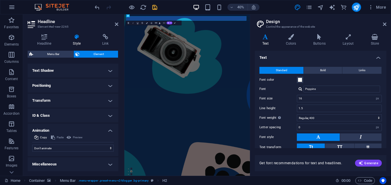
click at [56, 130] on h4 "Animation" at bounding box center [73, 128] width 91 height 10
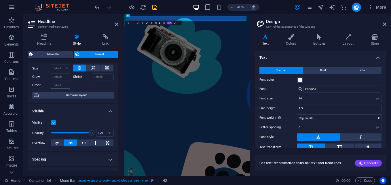
scroll to position [0, 0]
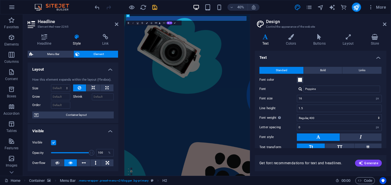
click at [95, 33] on div "Headline Style Link Settings Level H1 H2 H3 H4 H5 H6 Alignment Default colors a…" at bounding box center [73, 102] width 100 height 146
click at [295, 38] on icon at bounding box center [290, 37] width 25 height 6
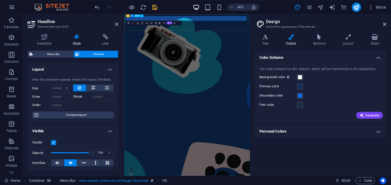
click at [301, 86] on span at bounding box center [299, 86] width 5 height 5
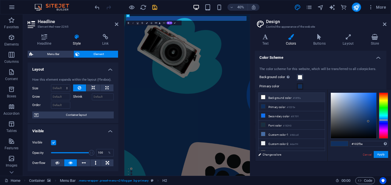
click at [285, 96] on li "Background color #f8f9fa" at bounding box center [291, 97] width 66 height 9
type input "#f8f9fa"
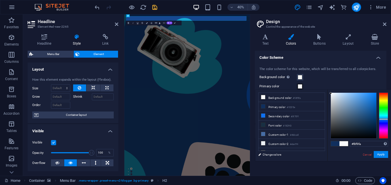
click at [301, 82] on div "The color scheme for this website, which will be transferred to all colorpicker…" at bounding box center [320, 92] width 134 height 62
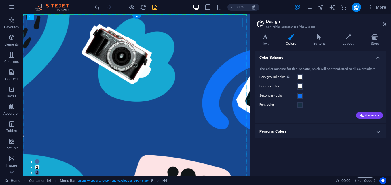
drag, startPoint x: 62, startPoint y: 26, endPoint x: 108, endPoint y: 35, distance: 46.8
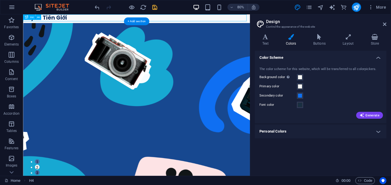
click at [74, 21] on div "Huyền Tiên Giới" at bounding box center [164, 18] width 283 height 9
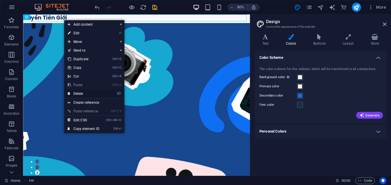
click at [69, 93] on icon at bounding box center [69, 93] width 3 height 9
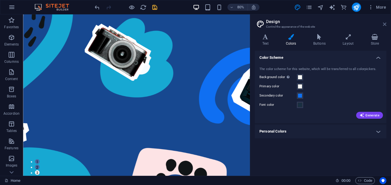
click at [385, 23] on icon at bounding box center [384, 24] width 3 height 5
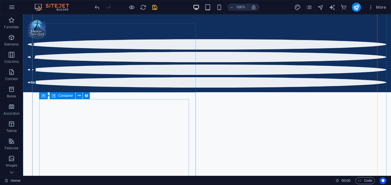
scroll to position [403, 0]
